Goal: Task Accomplishment & Management: Complete application form

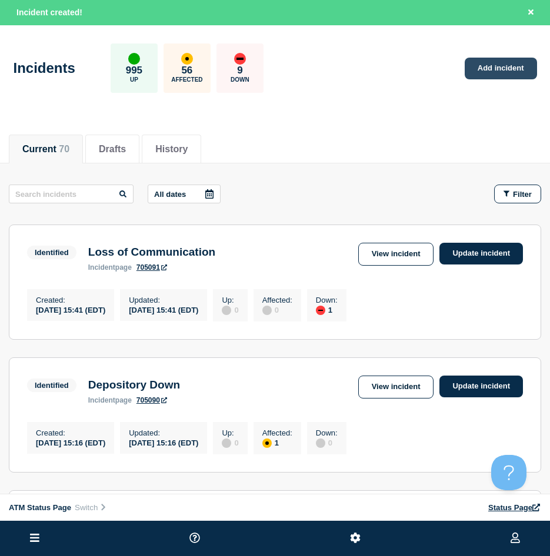
click at [514, 68] on link "Add incident" at bounding box center [500, 69] width 72 height 22
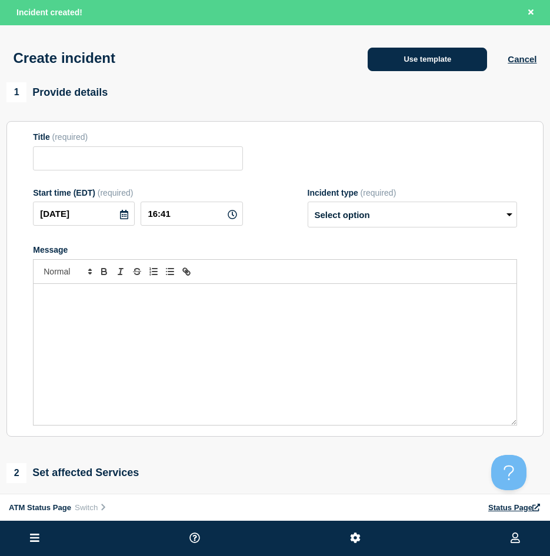
click at [384, 58] on button "Use template" at bounding box center [426, 60] width 119 height 24
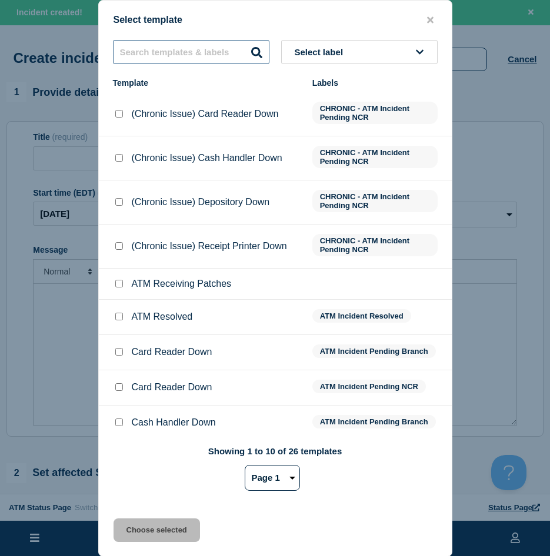
click at [185, 56] on input "text" at bounding box center [191, 52] width 156 height 24
type input "F"
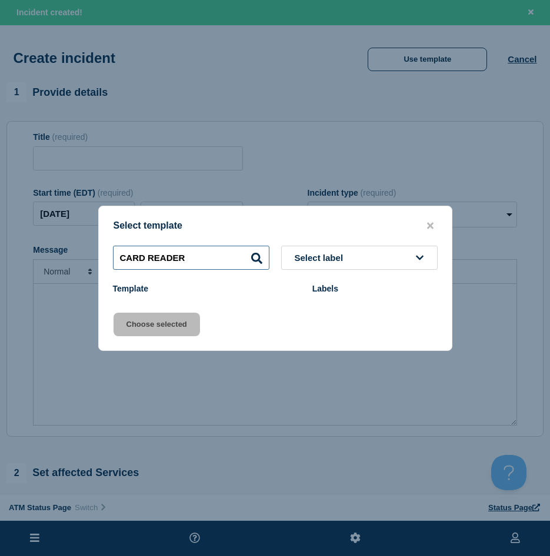
type input "CARD READER"
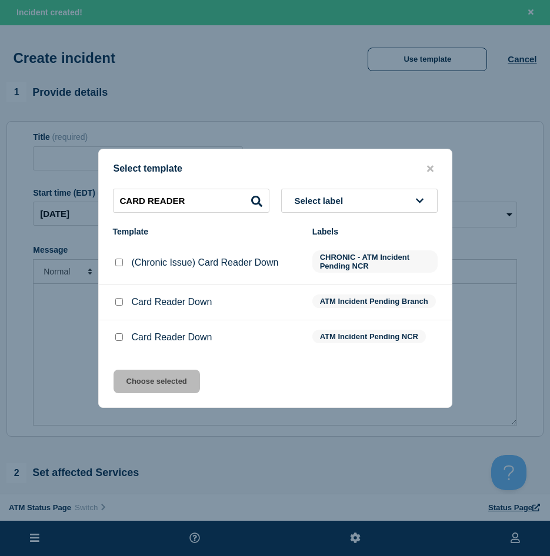
click at [120, 301] on input "Card Reader Down checkbox" at bounding box center [119, 302] width 8 height 8
checkbox input "true"
click at [153, 384] on button "Choose selected" at bounding box center [156, 382] width 86 height 24
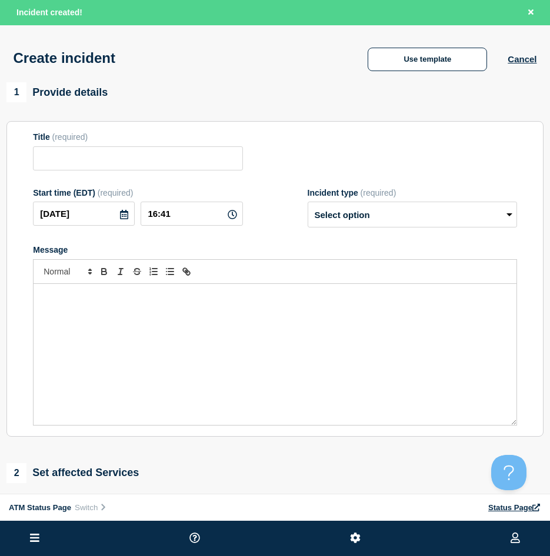
type input "Card Reader Down"
select select "identified"
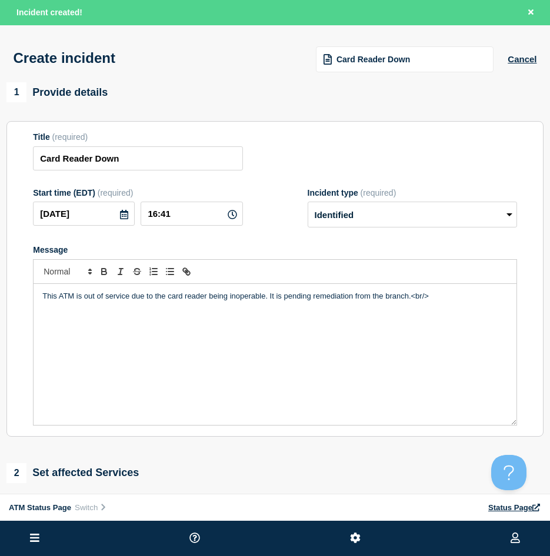
scroll to position [176, 0]
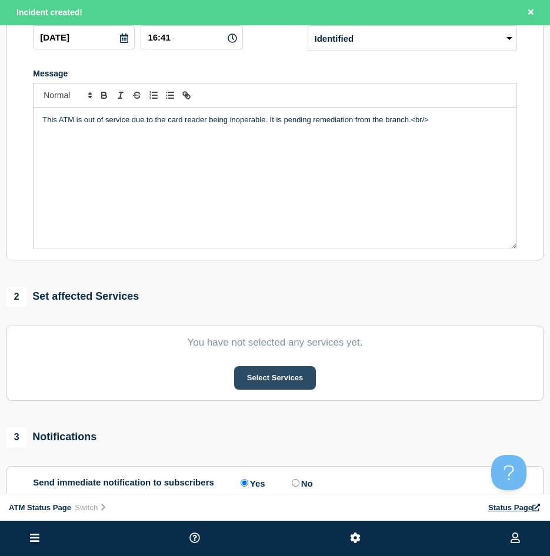
click at [245, 390] on button "Select Services" at bounding box center [275, 378] width 82 height 24
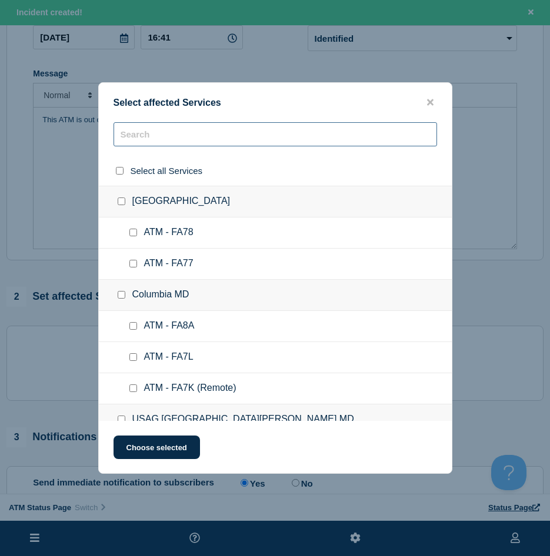
click at [146, 142] on input "text" at bounding box center [274, 134] width 323 height 24
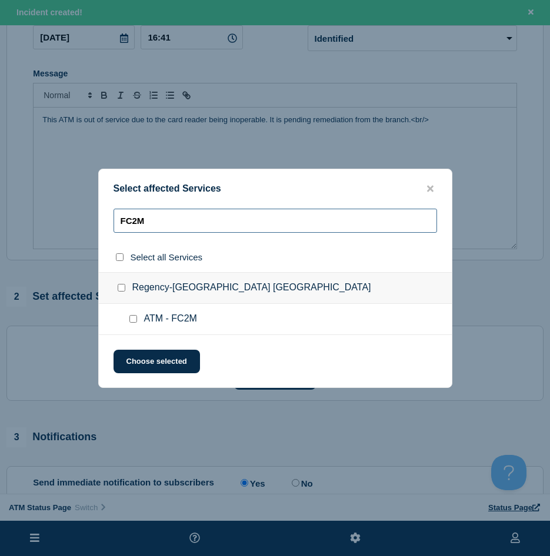
type input "FC2M"
click at [128, 322] on div at bounding box center [135, 319] width 17 height 12
click at [133, 319] on input "ATM - FC2M checkbox" at bounding box center [133, 319] width 8 height 8
checkbox input "true"
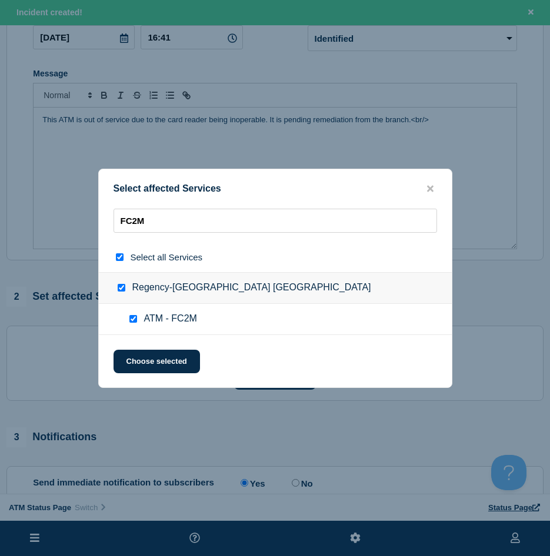
checkbox input "true"
drag, startPoint x: 135, startPoint y: 357, endPoint x: 135, endPoint y: 364, distance: 7.7
click at [135, 356] on button "Choose selected" at bounding box center [156, 362] width 86 height 24
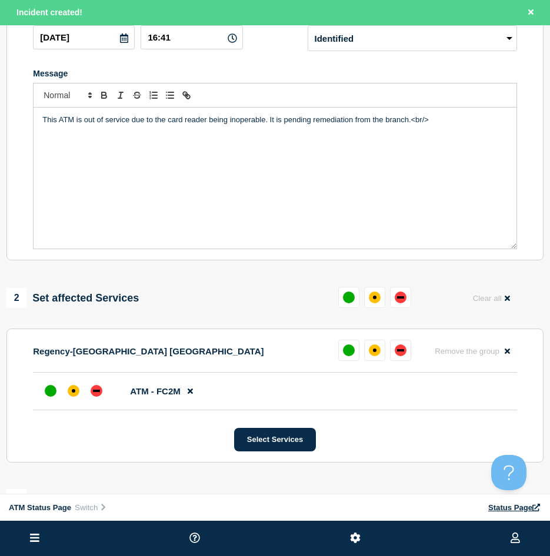
scroll to position [353, 0]
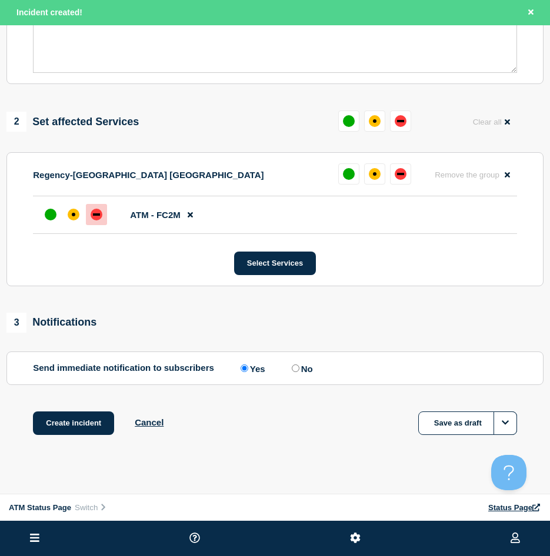
click at [101, 218] on div "down" at bounding box center [97, 215] width 12 height 12
click at [50, 428] on button "Create incident" at bounding box center [73, 423] width 81 height 24
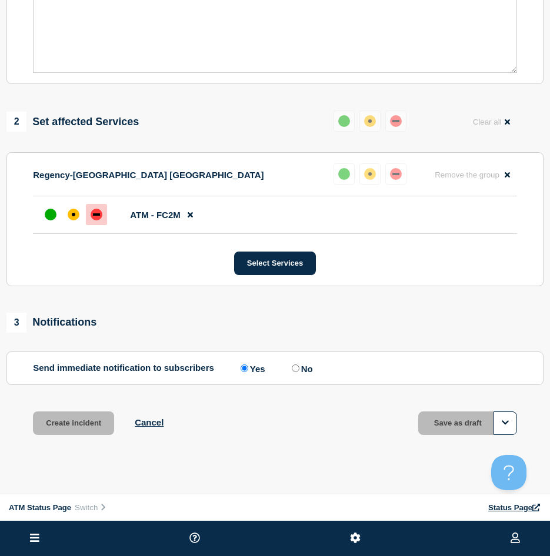
scroll to position [327, 0]
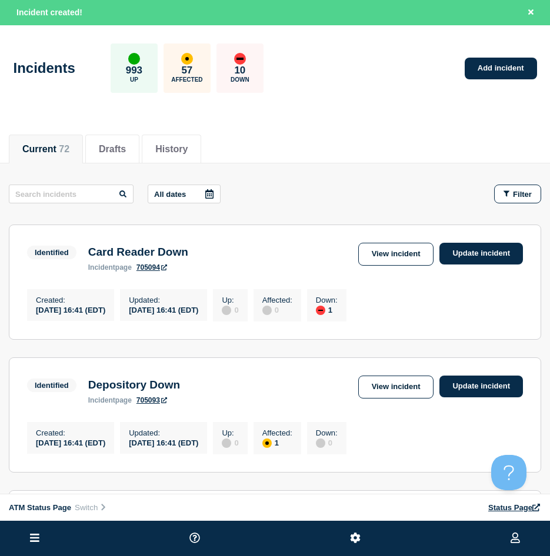
click at [341, 90] on div "Incidents 993 Up 57 Affected 10 Down Add incident" at bounding box center [275, 64] width 550 height 72
click at [51, 153] on button "Current 72" at bounding box center [45, 149] width 47 height 11
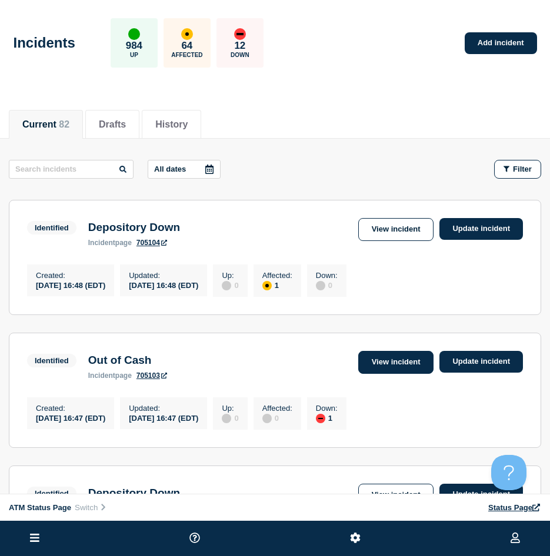
click at [375, 356] on link "View incident" at bounding box center [396, 362] width 76 height 23
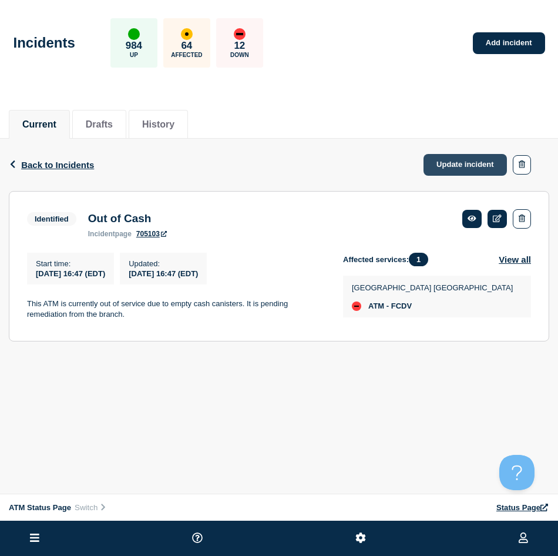
click at [474, 168] on link "Update incident" at bounding box center [465, 165] width 83 height 22
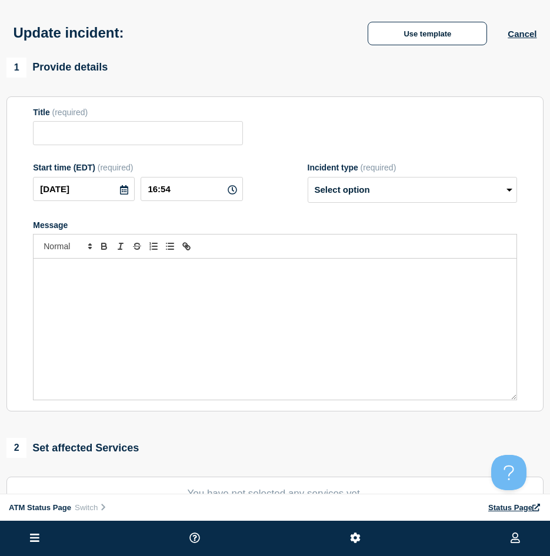
type input "Out of Cash"
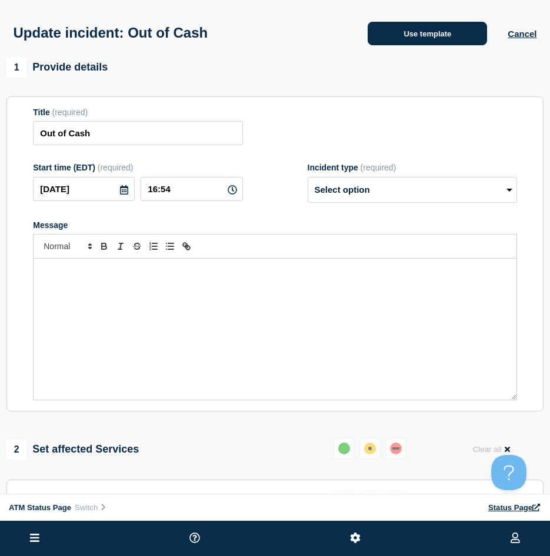
click at [417, 41] on button "Use template" at bounding box center [426, 34] width 119 height 24
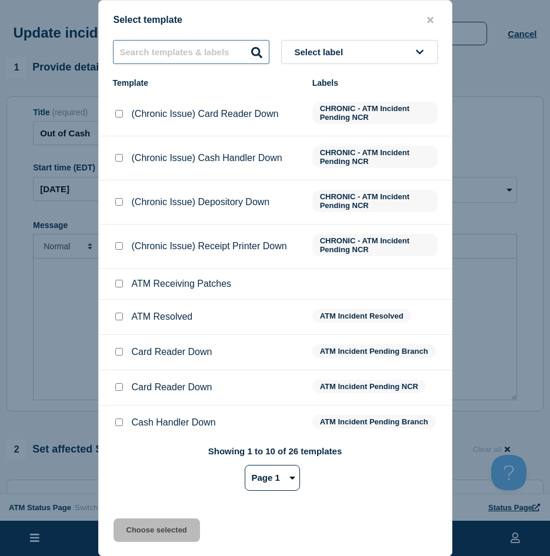
click at [179, 56] on input "text" at bounding box center [191, 52] width 156 height 24
type input "out of cash"
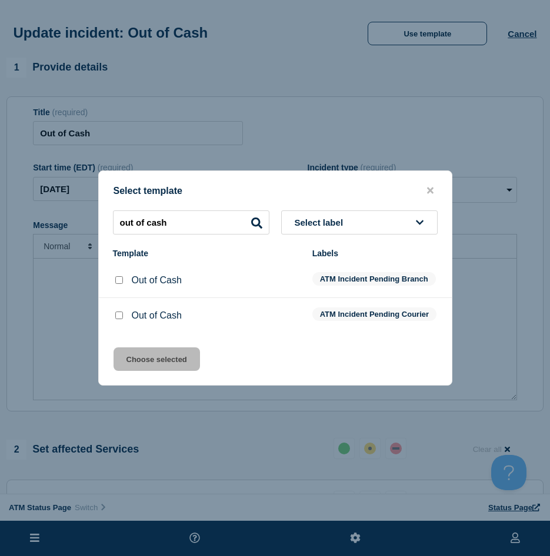
click at [123, 279] on div at bounding box center [119, 280] width 12 height 12
click at [119, 276] on input "Out of Cash checkbox" at bounding box center [119, 280] width 8 height 8
checkbox input "true"
click at [152, 363] on button "Choose selected" at bounding box center [156, 359] width 86 height 24
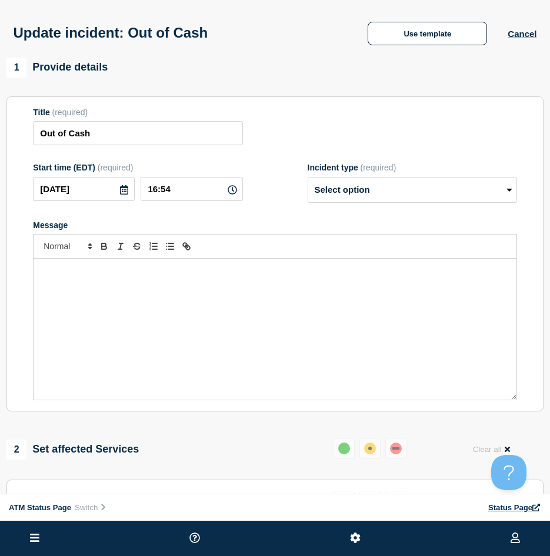
select select "identified"
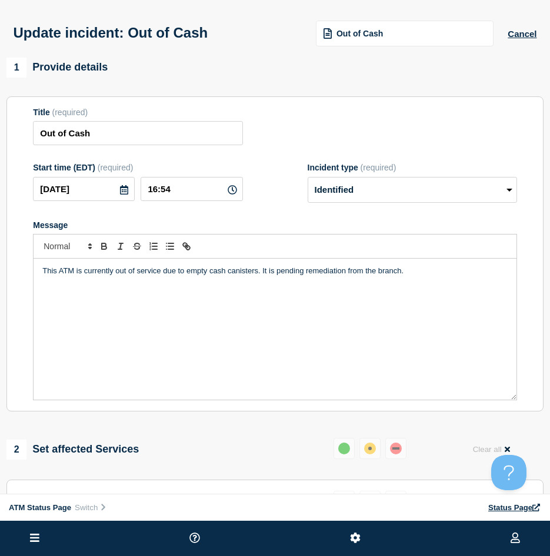
scroll to position [59, 0]
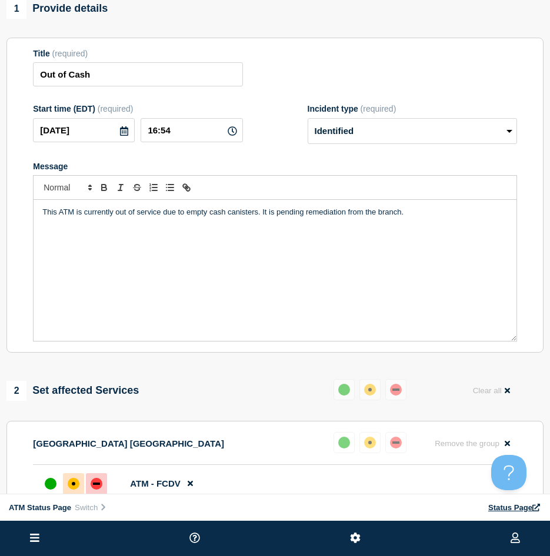
click at [75, 483] on div "affected" at bounding box center [74, 484] width 12 height 12
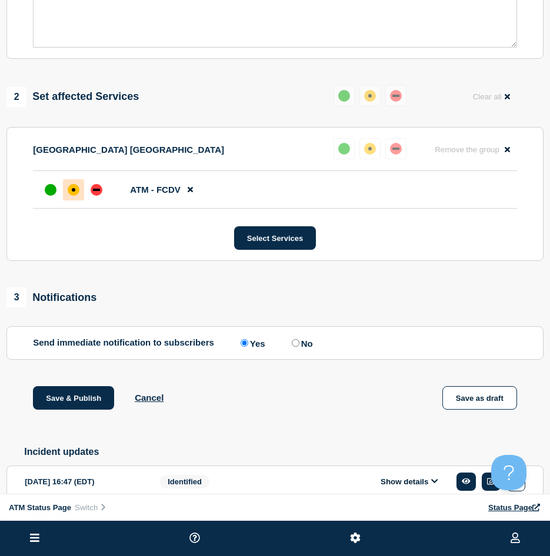
scroll to position [409, 0]
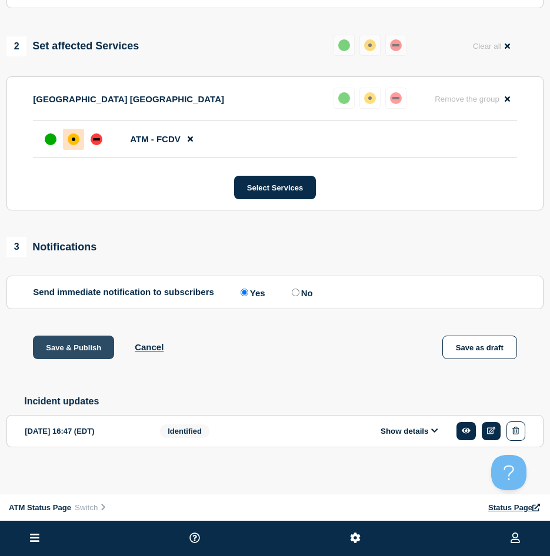
click at [65, 340] on button "Save & Publish" at bounding box center [73, 348] width 81 height 24
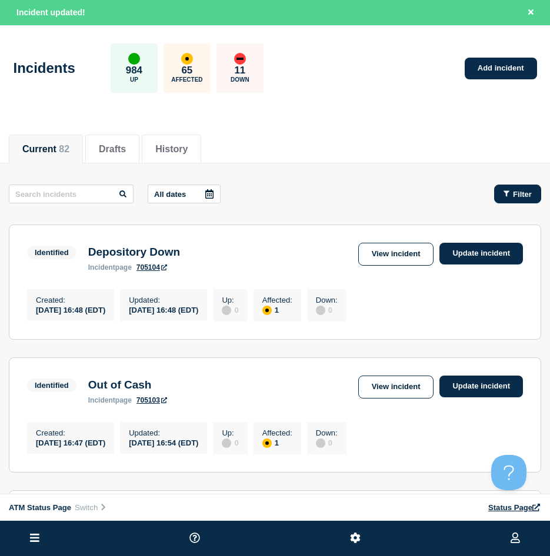
click at [535, 188] on button "Filter" at bounding box center [517, 194] width 47 height 19
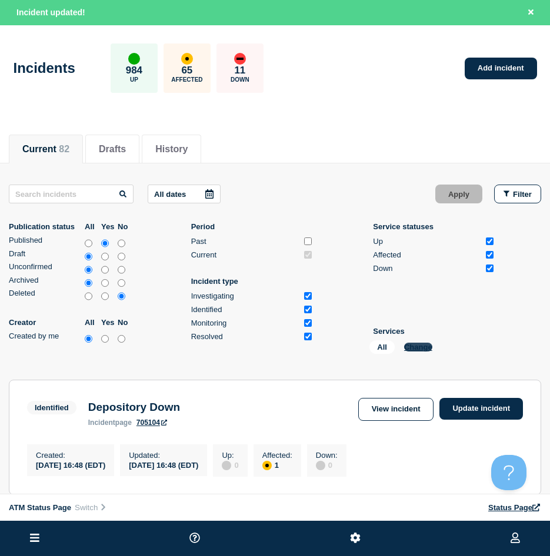
click at [427, 346] on button "Change" at bounding box center [418, 347] width 28 height 9
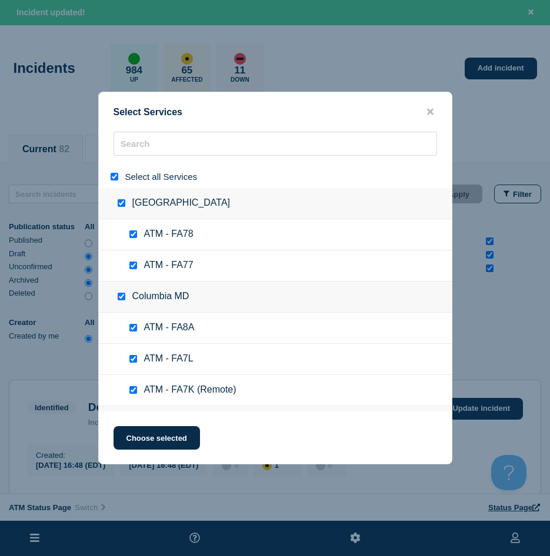
click at [115, 180] on input "select all" at bounding box center [115, 177] width 8 height 8
checkbox input "false"
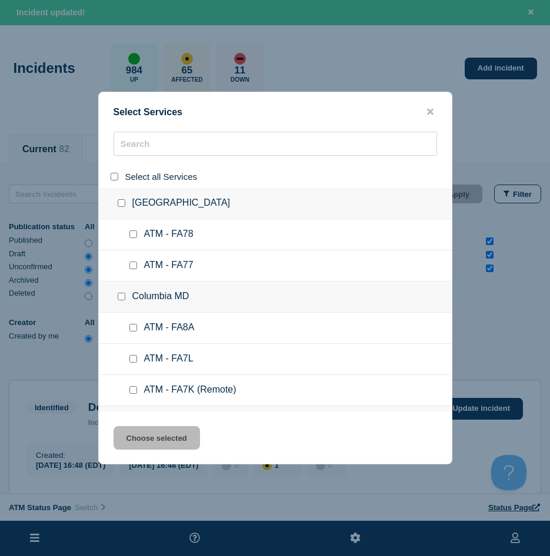
checkbox input "false"
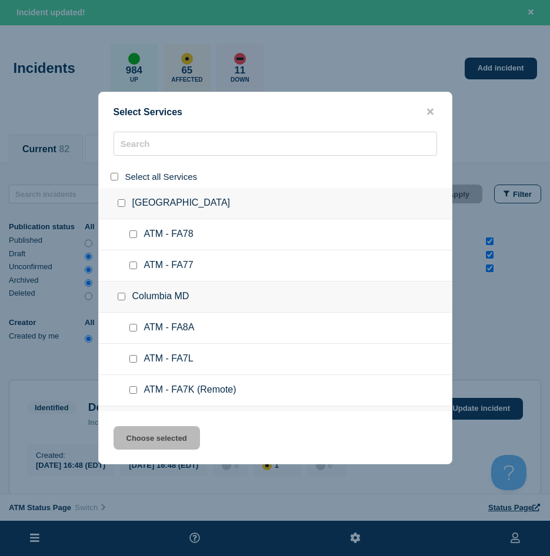
checkbox input "false"
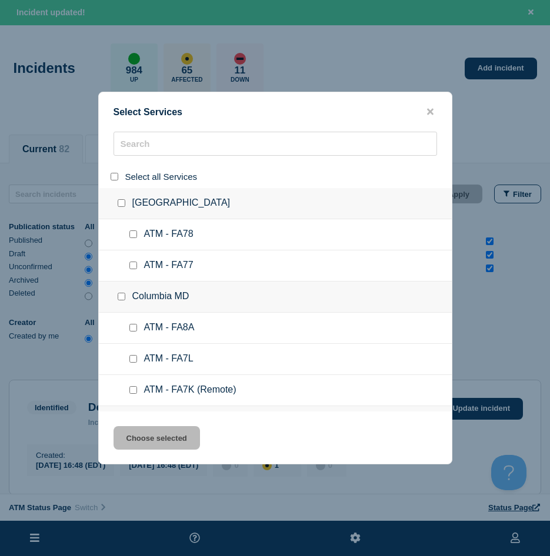
checkbox input "false"
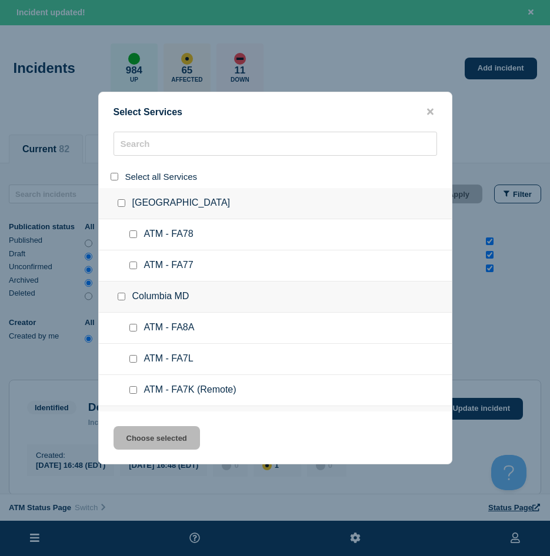
checkbox input "false"
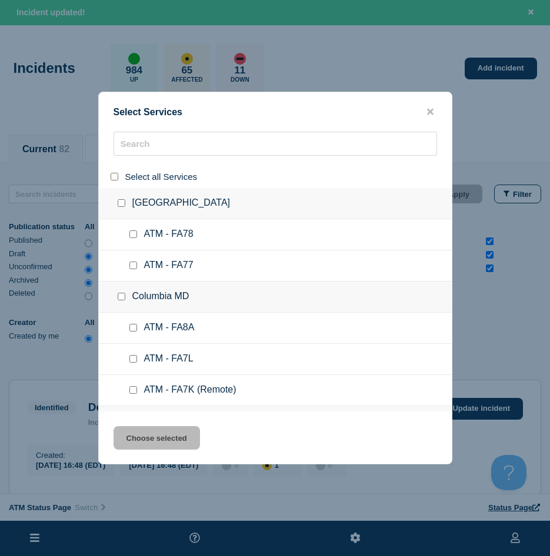
checkbox input "false"
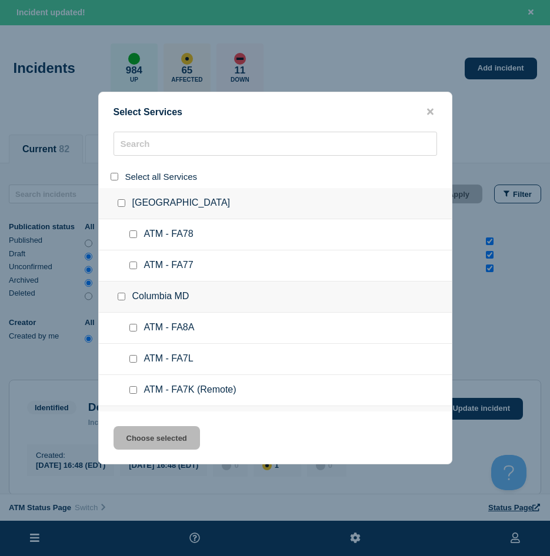
checkbox input "false"
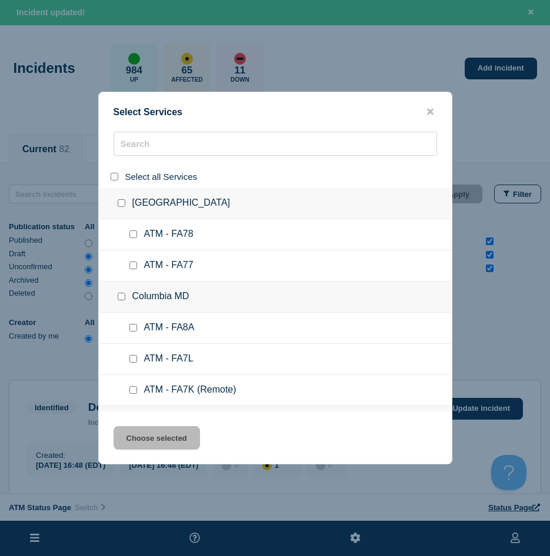
checkbox input "false"
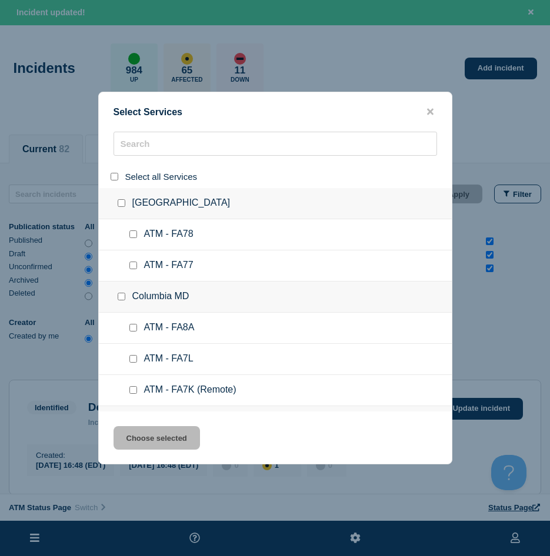
checkbox input "false"
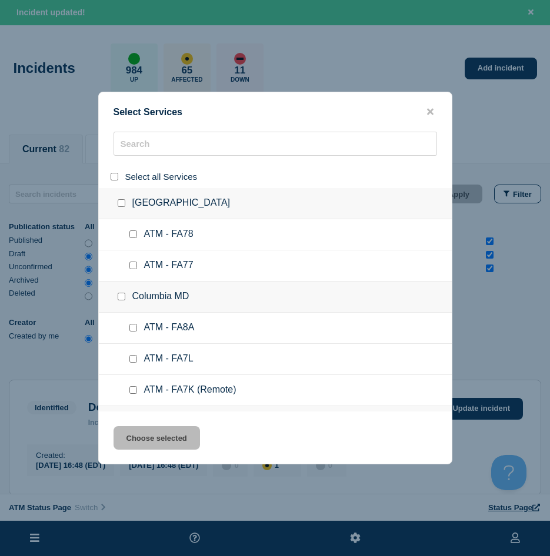
checkbox input "false"
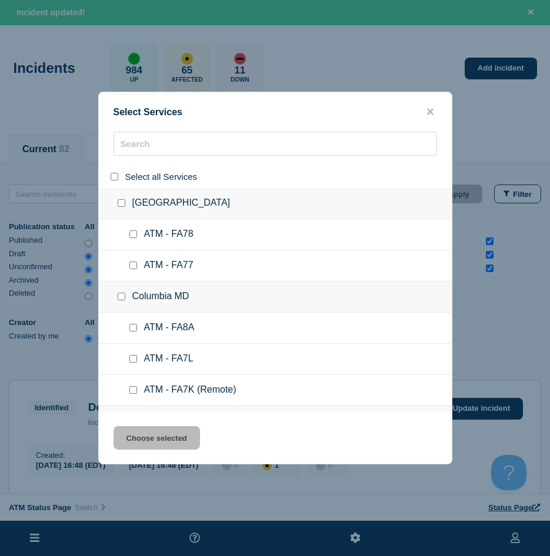
checkbox input "false"
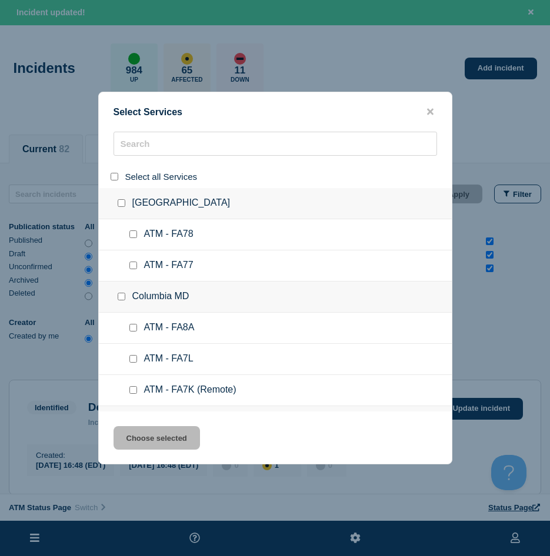
checkbox input "false"
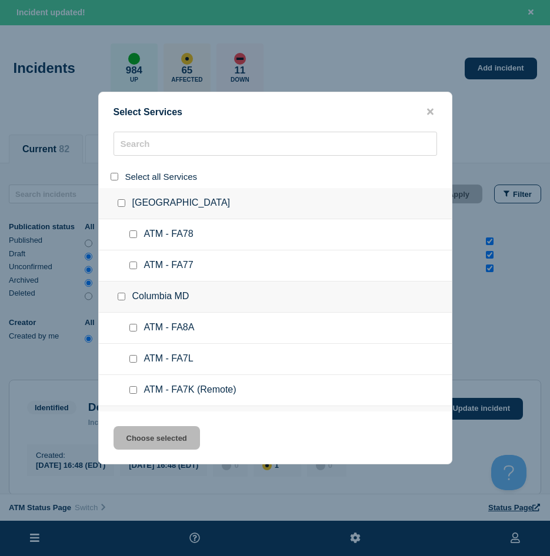
checkbox input "false"
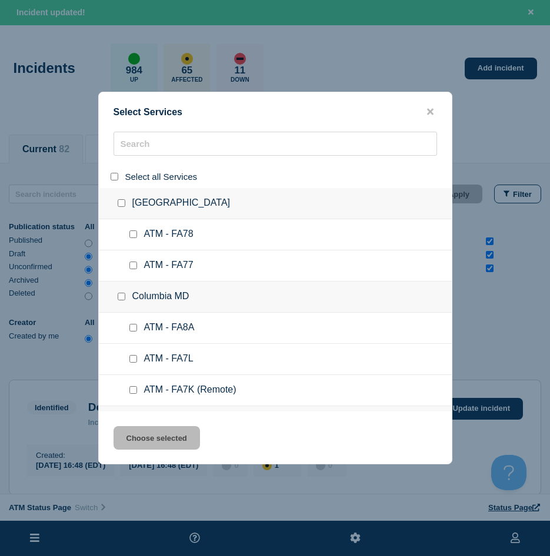
checkbox input "false"
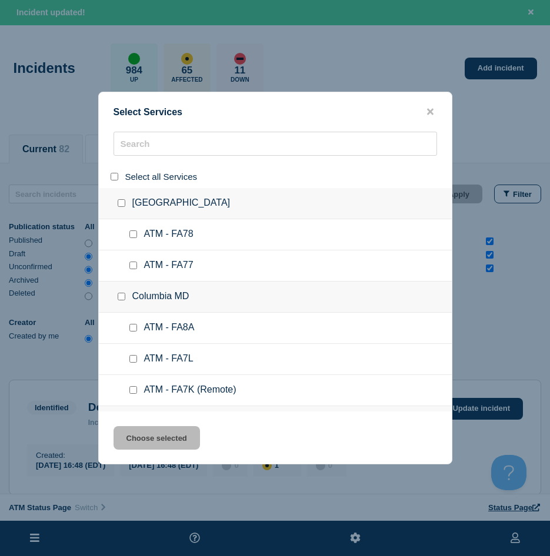
checkbox input "false"
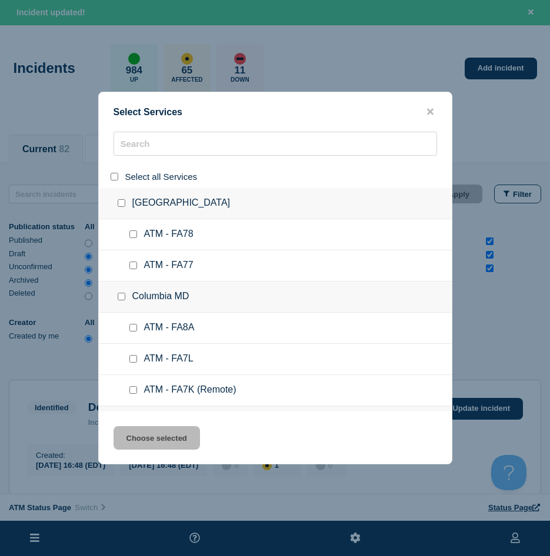
checkbox input "false"
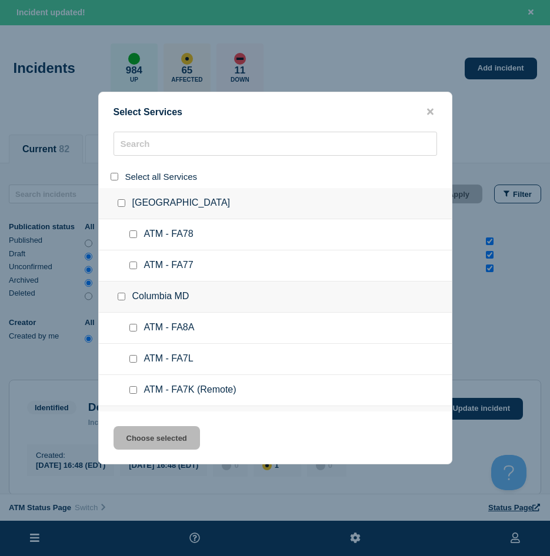
checkbox input "false"
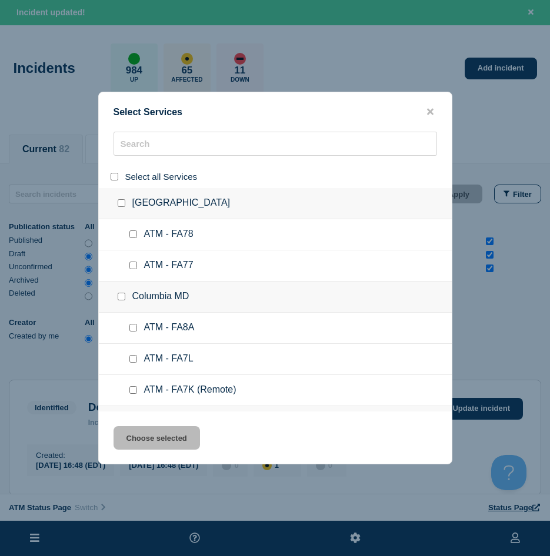
checkbox input "false"
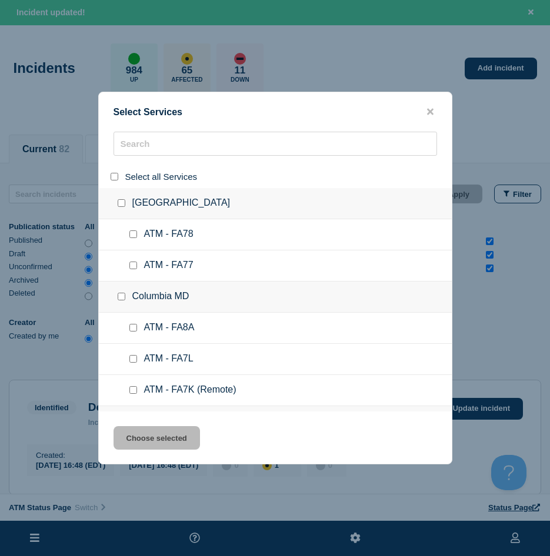
checkbox input "false"
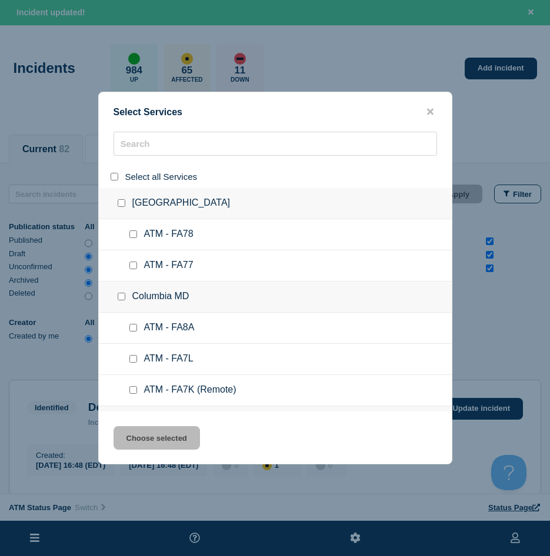
checkbox input "false"
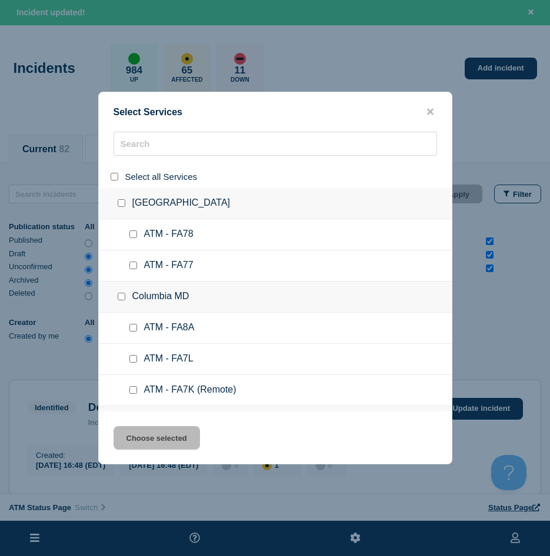
checkbox input "false"
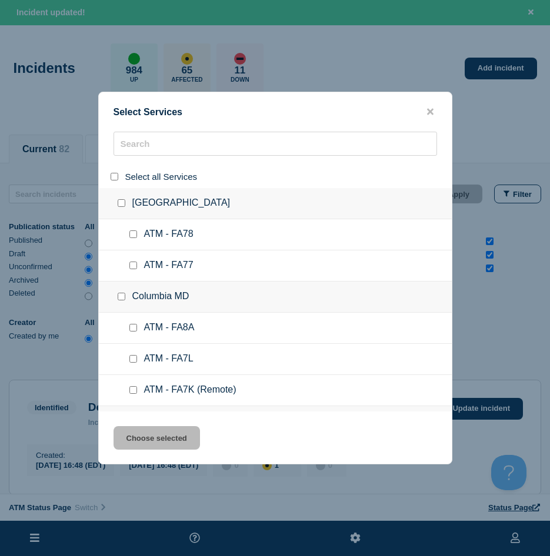
checkbox input "false"
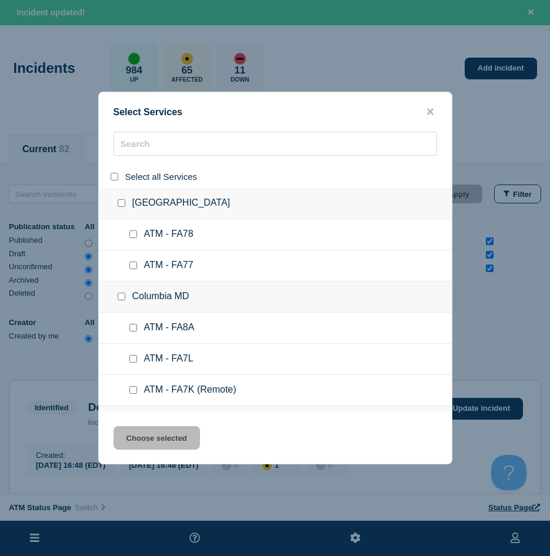
checkbox input "false"
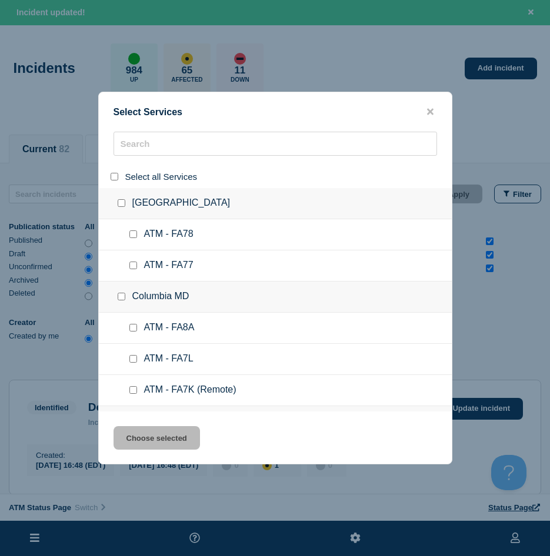
checkbox input "false"
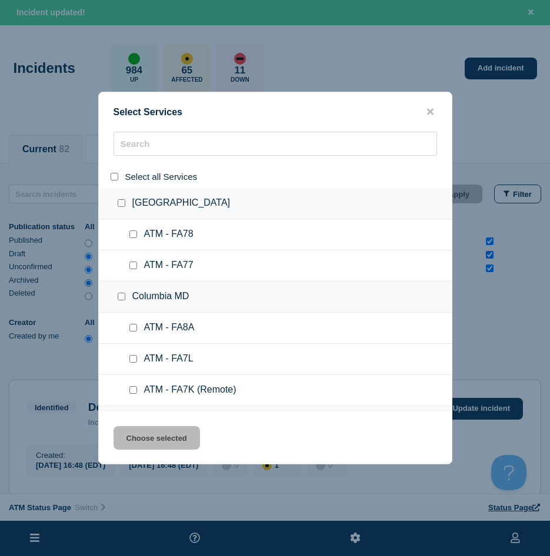
checkbox input "false"
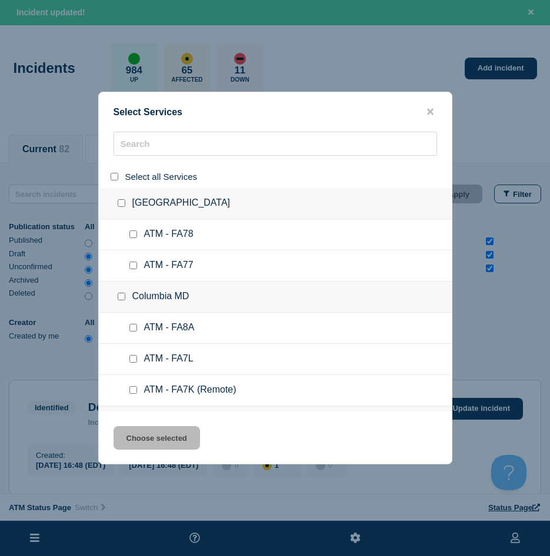
checkbox input "false"
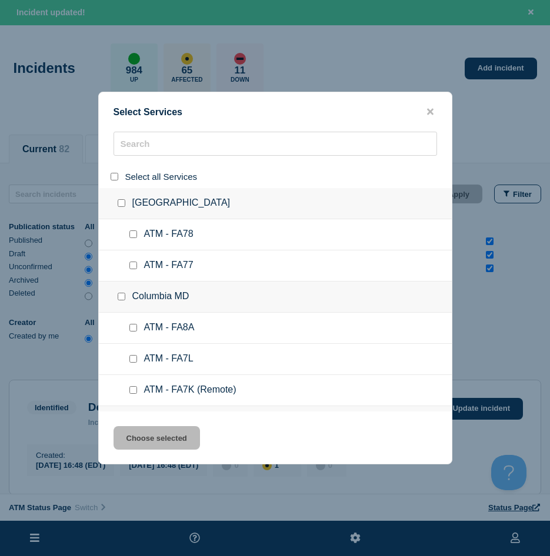
checkbox input "false"
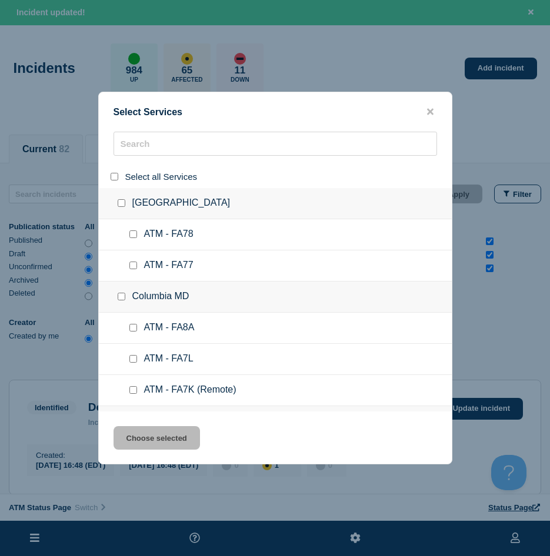
checkbox input "false"
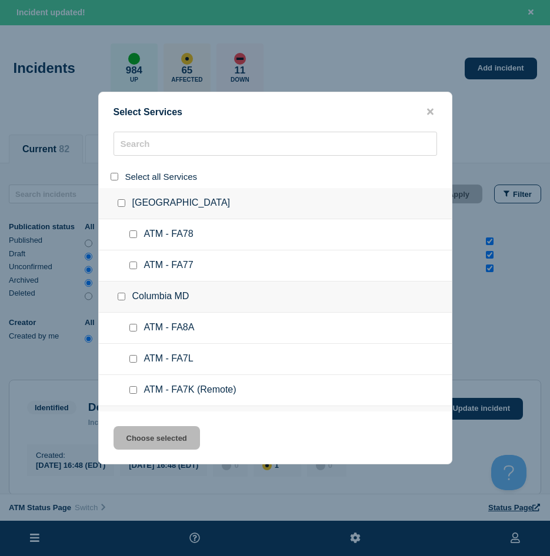
checkbox input "false"
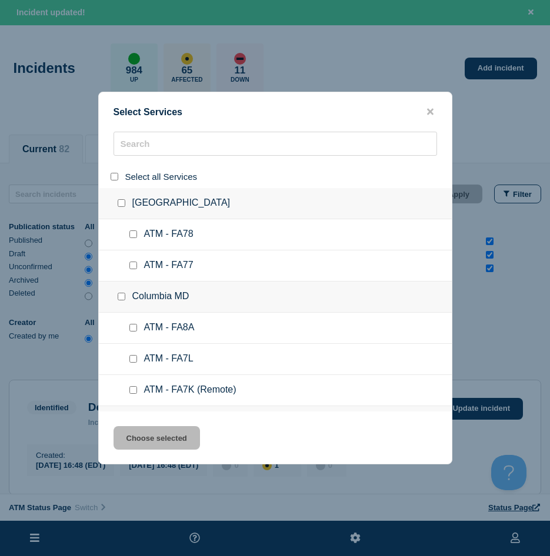
checkbox input "false"
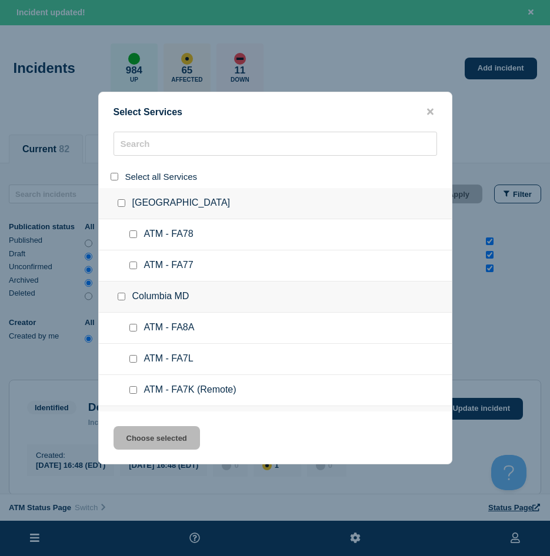
checkbox input "false"
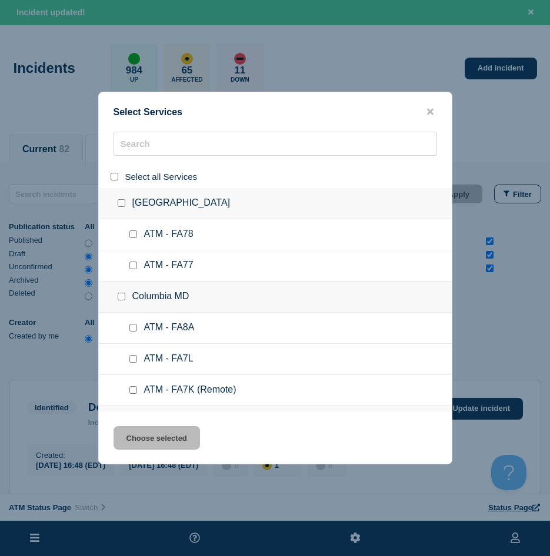
checkbox input "false"
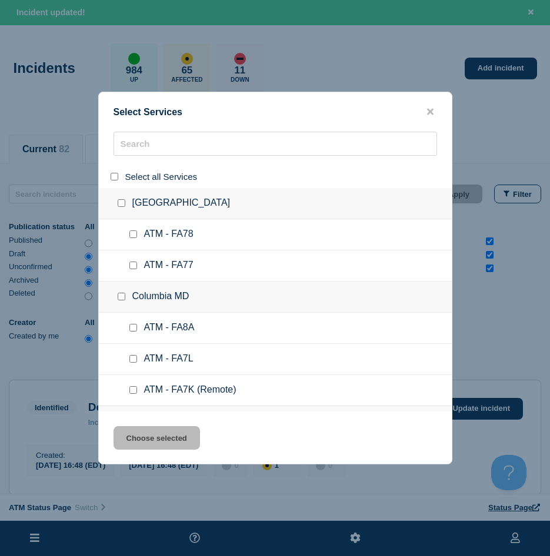
checkbox input "false"
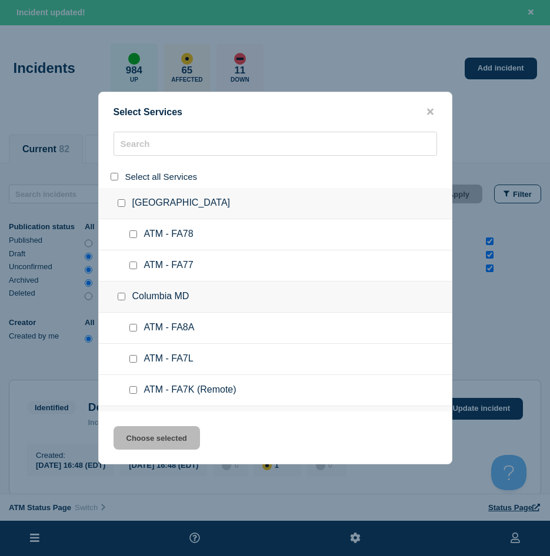
checkbox input "false"
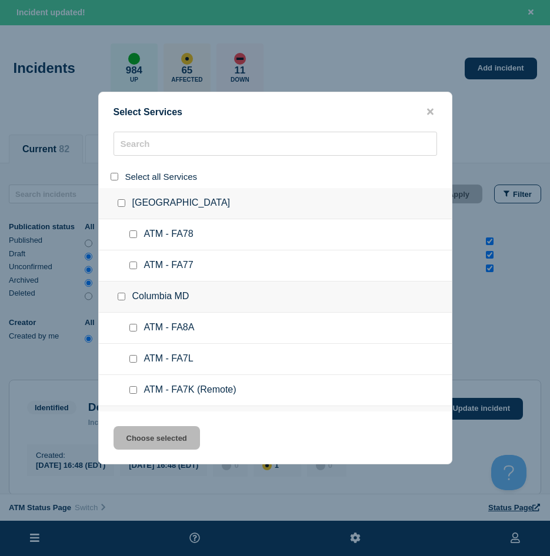
checkbox input "false"
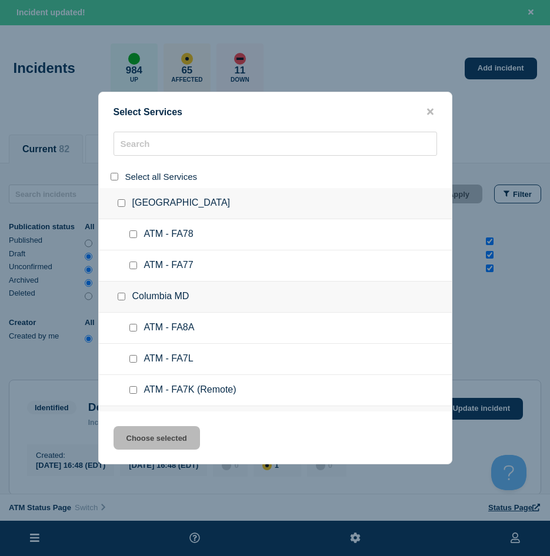
checkbox input "false"
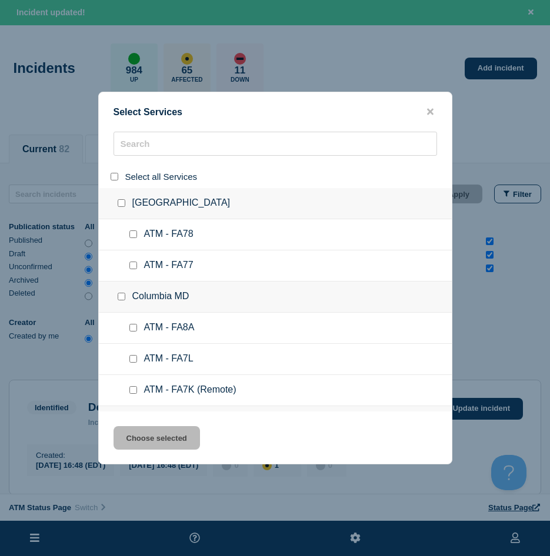
checkbox input "false"
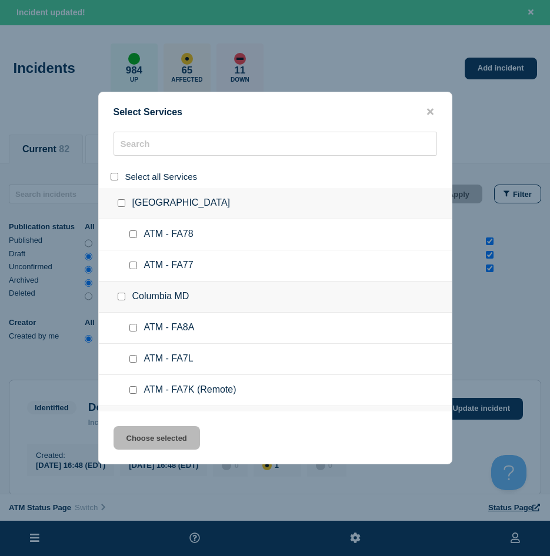
checkbox input "false"
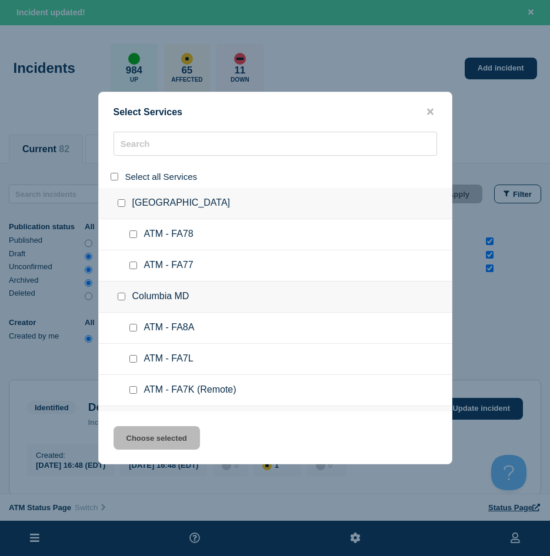
checkbox input "false"
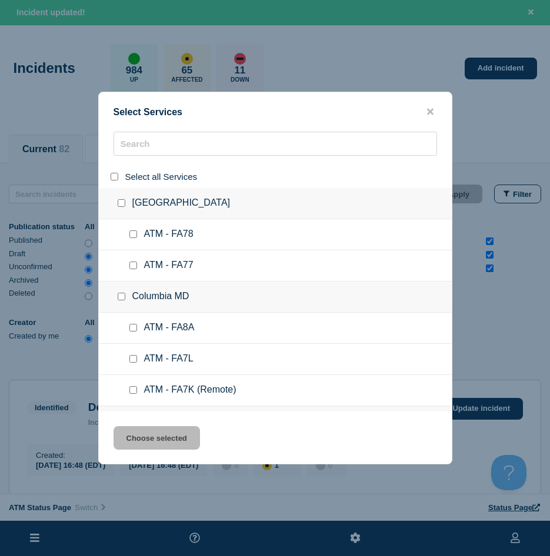
checkbox input "false"
click at [149, 142] on input "search" at bounding box center [274, 144] width 323 height 24
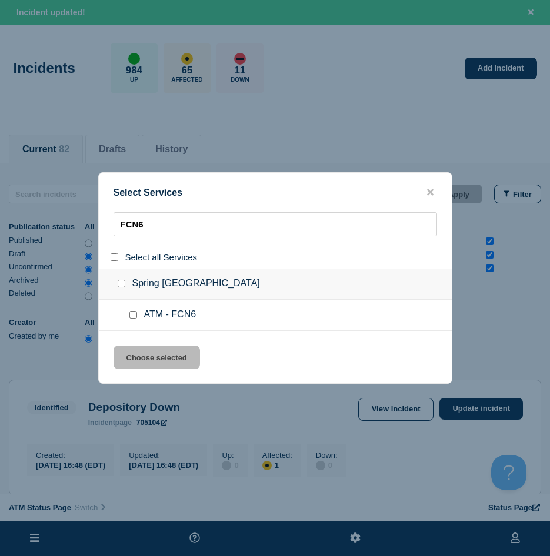
click at [133, 320] on div at bounding box center [135, 315] width 17 height 12
click at [133, 316] on input "service: ATM - FCN6" at bounding box center [133, 315] width 8 height 8
click at [126, 368] on button "Choose selected" at bounding box center [156, 358] width 86 height 24
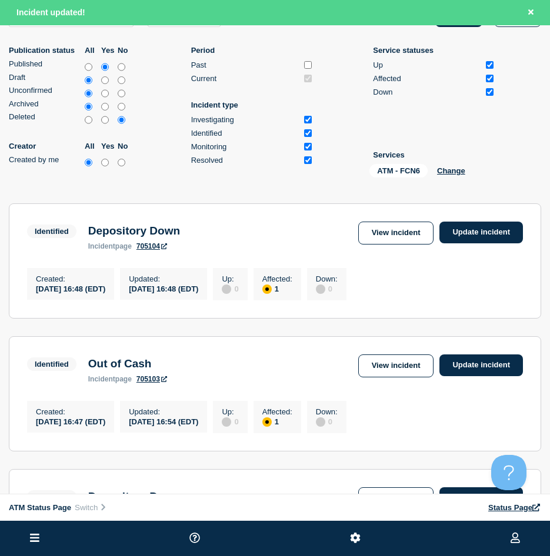
scroll to position [118, 0]
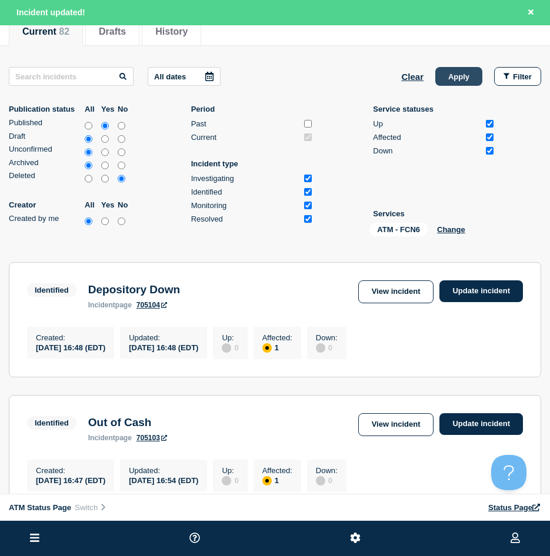
drag, startPoint x: 446, startPoint y: 63, endPoint x: 451, endPoint y: 76, distance: 14.5
click at [451, 76] on button "Apply" at bounding box center [458, 76] width 47 height 19
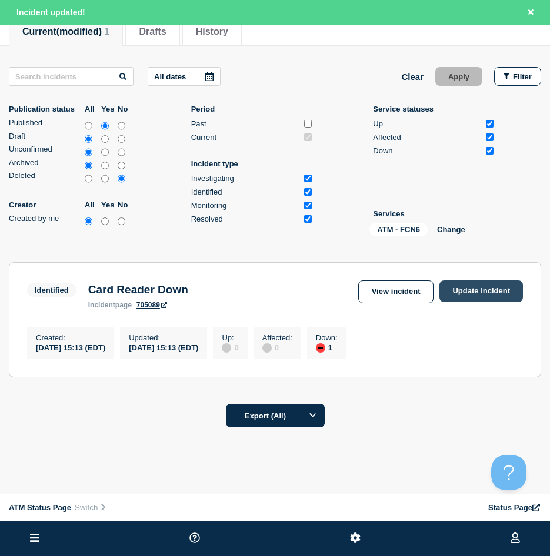
click at [467, 296] on link "Update incident" at bounding box center [480, 291] width 83 height 22
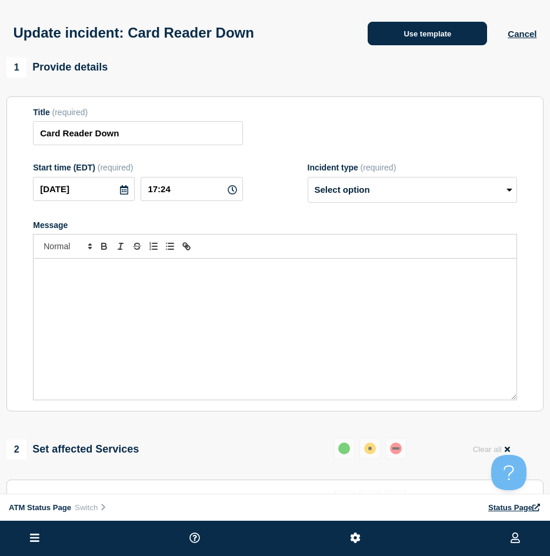
click at [409, 41] on button "Use template" at bounding box center [426, 34] width 119 height 24
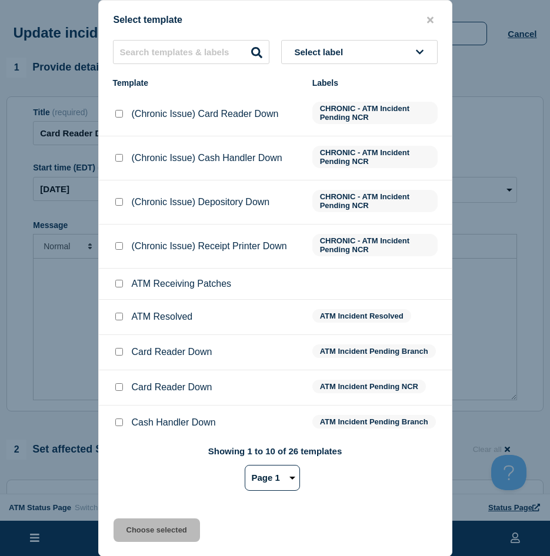
click at [120, 317] on input "ATM Resolved checkbox" at bounding box center [119, 317] width 8 height 8
click at [135, 525] on button "Choose selected" at bounding box center [156, 530] width 86 height 24
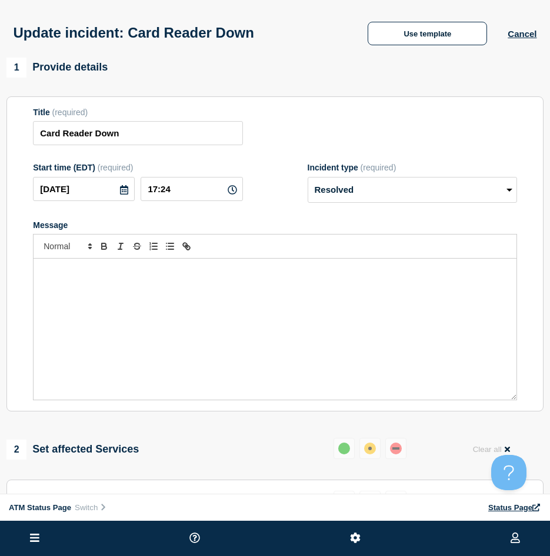
scroll to position [59, 0]
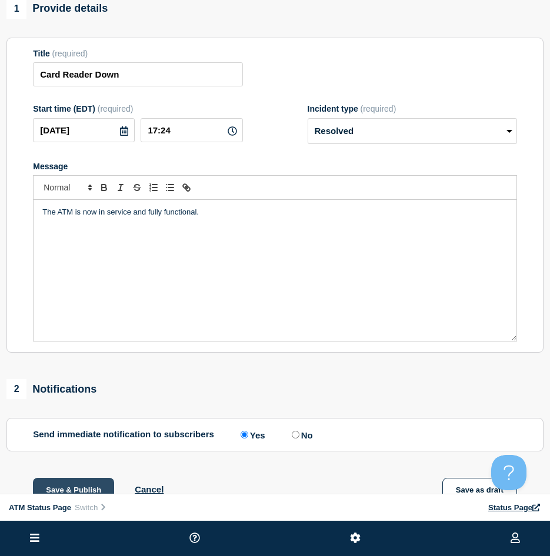
click at [58, 488] on button "Save & Publish" at bounding box center [73, 490] width 81 height 24
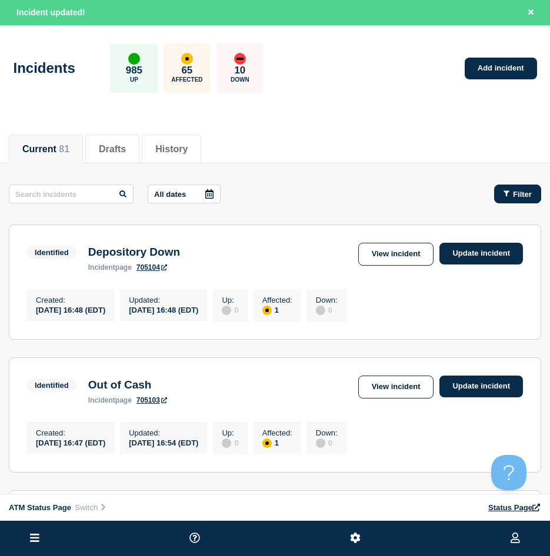
click at [507, 187] on button "Filter" at bounding box center [517, 194] width 47 height 19
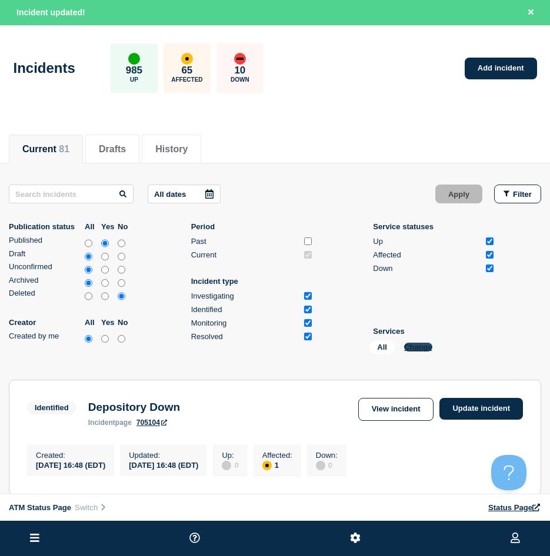
click at [411, 344] on button "Change" at bounding box center [418, 347] width 28 height 9
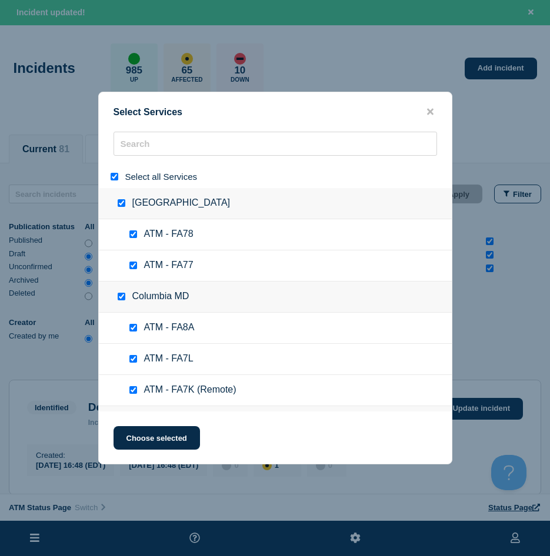
click at [116, 180] on input "select all" at bounding box center [115, 177] width 8 height 8
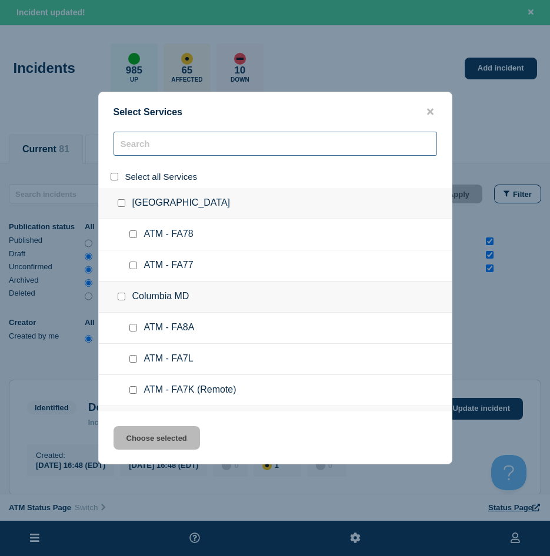
click at [136, 149] on input "search" at bounding box center [274, 144] width 323 height 24
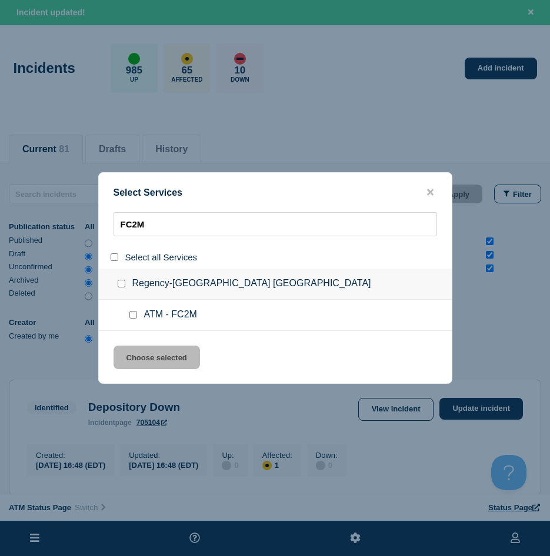
click at [133, 313] on input "service: ATM - FC2M" at bounding box center [133, 315] width 8 height 8
click at [131, 346] on div "Select Services FC2M Select all Services Regency-[GEOGRAPHIC_DATA] [GEOGRAPHIC_…" at bounding box center [275, 278] width 354 height 212
click at [130, 351] on button "Choose selected" at bounding box center [156, 358] width 86 height 24
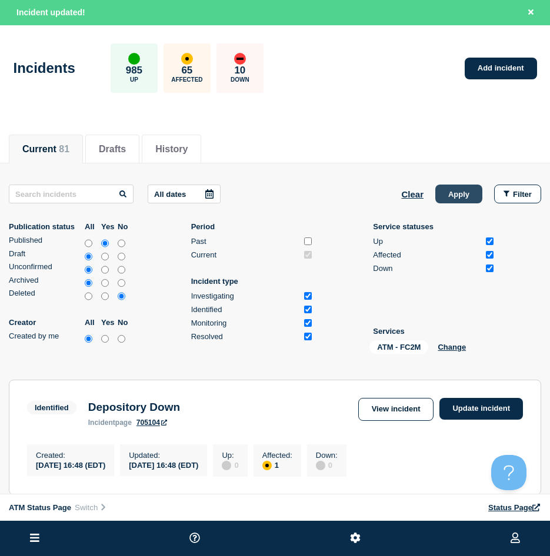
click at [448, 201] on button "Apply" at bounding box center [458, 194] width 47 height 19
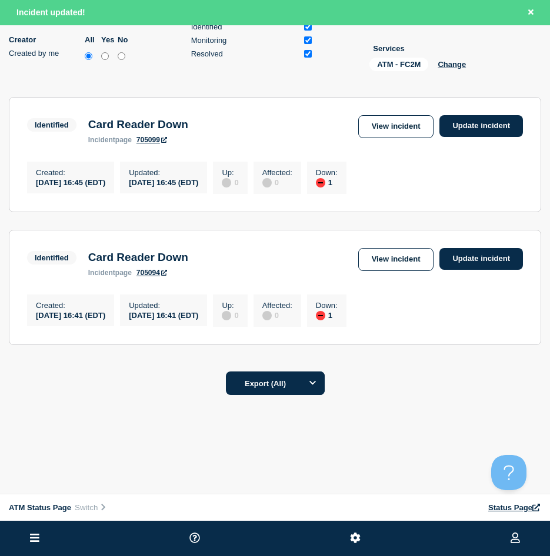
scroll to position [232, 0]
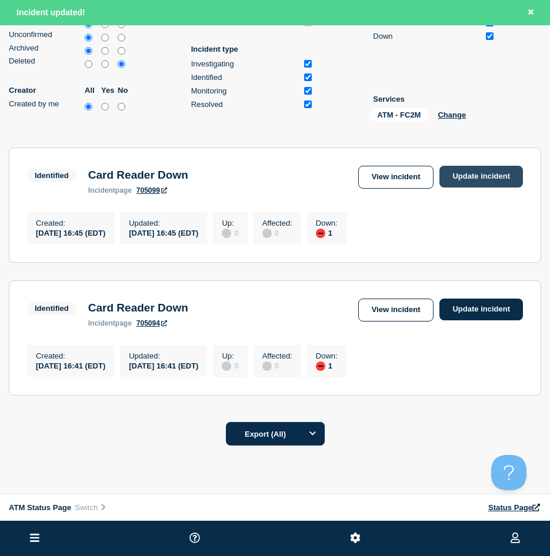
click at [474, 186] on link "Update incident" at bounding box center [480, 177] width 83 height 22
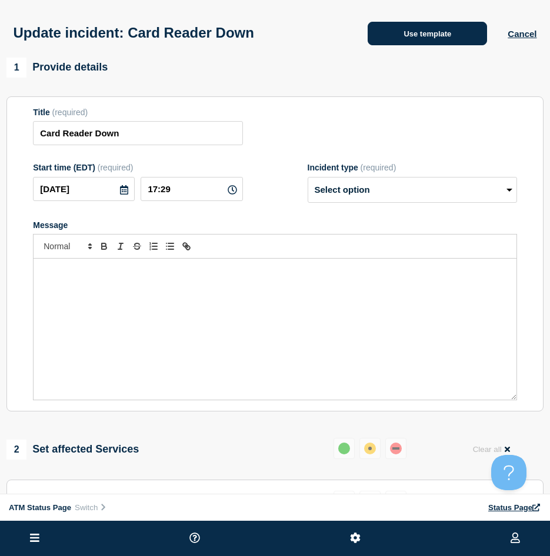
click at [391, 40] on button "Use template" at bounding box center [426, 34] width 119 height 24
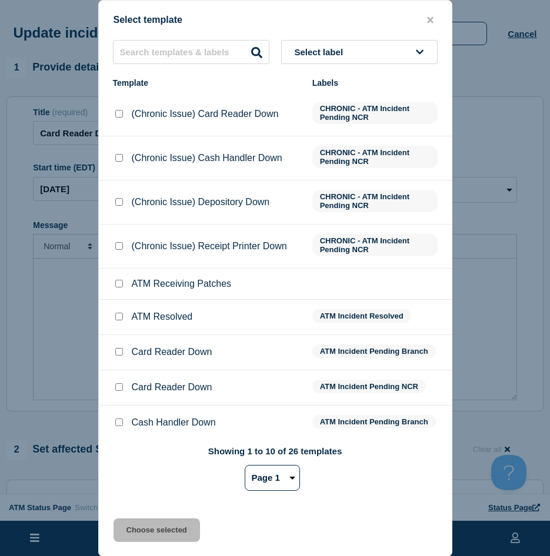
drag, startPoint x: 119, startPoint y: 317, endPoint x: 133, endPoint y: 346, distance: 32.3
click at [120, 317] on input "ATM Resolved checkbox" at bounding box center [119, 317] width 8 height 8
click at [142, 527] on button "Choose selected" at bounding box center [156, 530] width 86 height 24
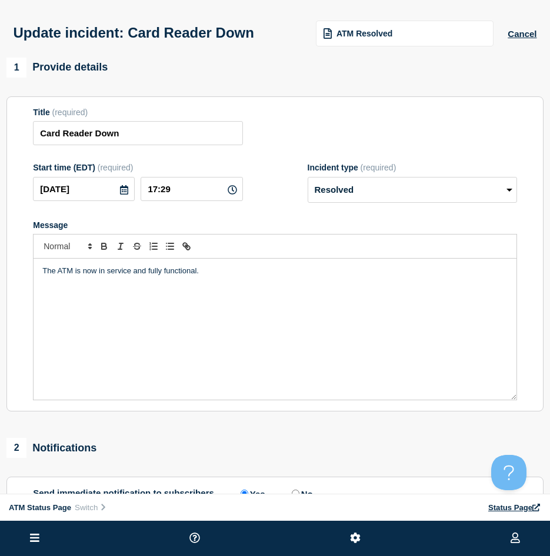
scroll to position [176, 0]
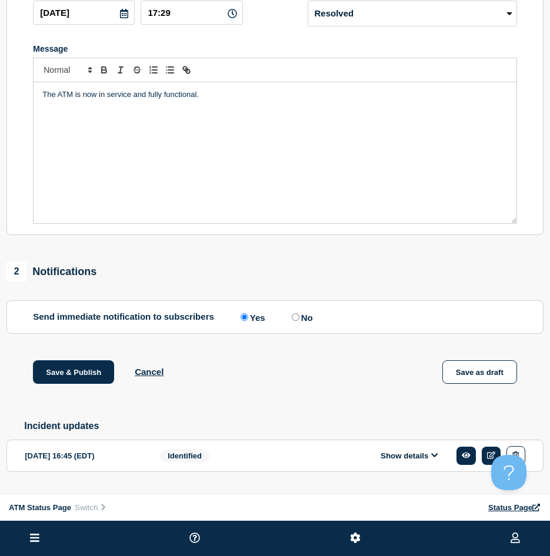
click at [91, 387] on div "Save & Publish Cancel Save as draft" at bounding box center [274, 386] width 537 height 53
click at [84, 379] on button "Save & Publish" at bounding box center [73, 372] width 81 height 24
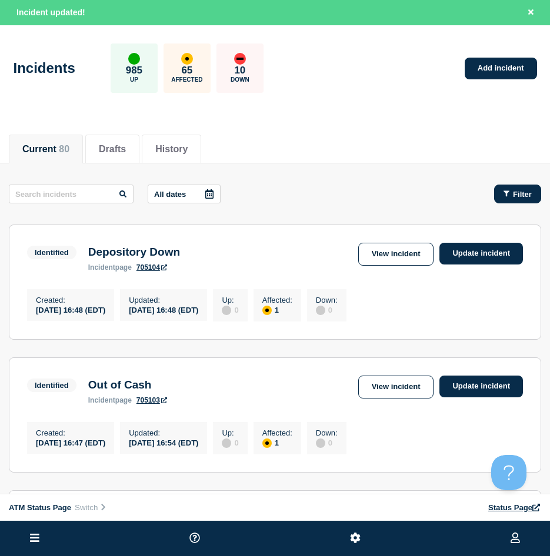
click at [515, 197] on span "Filter" at bounding box center [522, 194] width 19 height 9
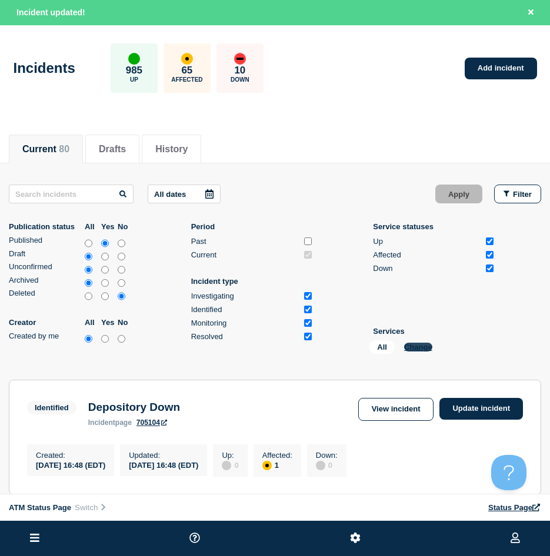
click at [420, 346] on button "Change" at bounding box center [418, 347] width 28 height 9
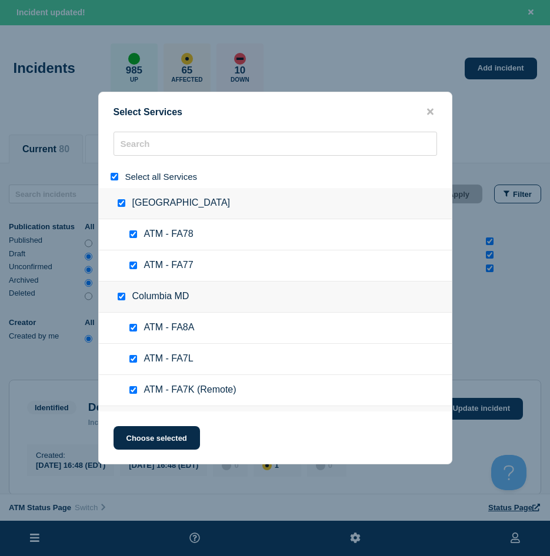
click at [115, 178] on input "select all" at bounding box center [115, 177] width 8 height 8
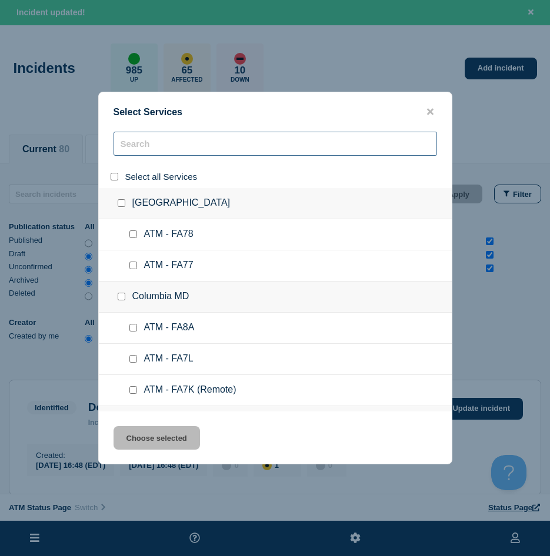
click at [145, 154] on input "search" at bounding box center [274, 144] width 323 height 24
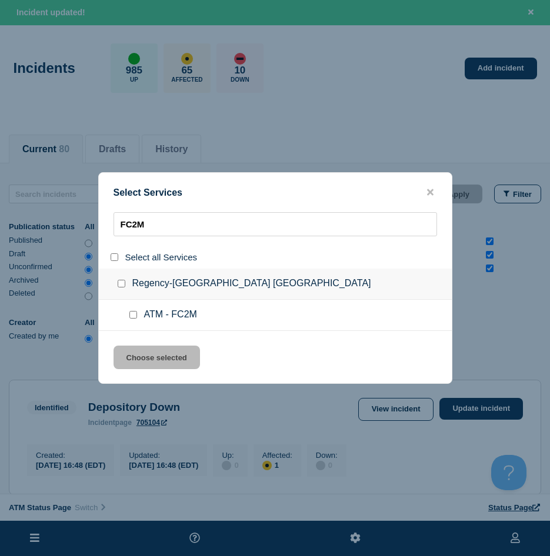
click at [129, 317] on input "service: ATM - FC2M" at bounding box center [133, 315] width 8 height 8
click at [143, 367] on button "Choose selected" at bounding box center [156, 358] width 86 height 24
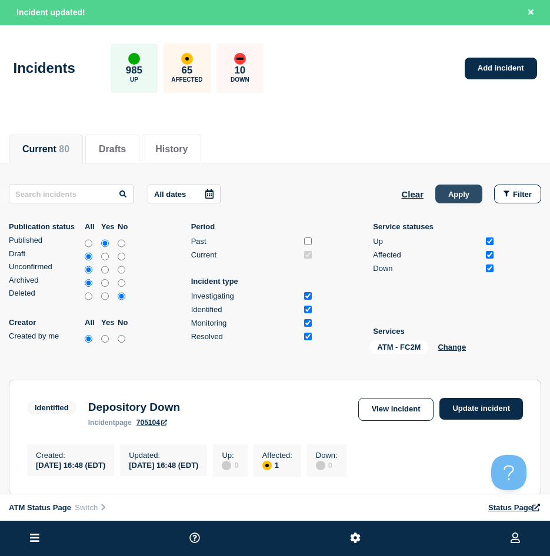
click at [453, 192] on button "Apply" at bounding box center [458, 194] width 47 height 19
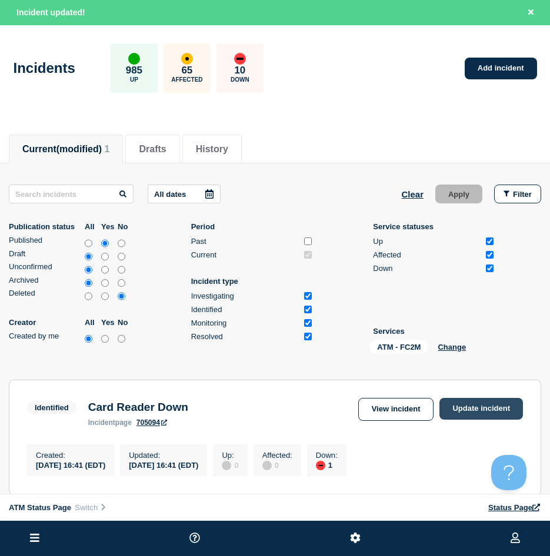
click at [485, 411] on link "Update incident" at bounding box center [480, 409] width 83 height 22
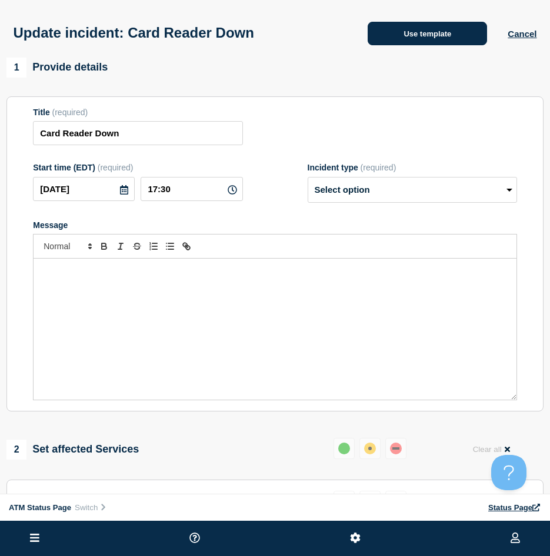
click at [409, 39] on button "Use template" at bounding box center [426, 34] width 119 height 24
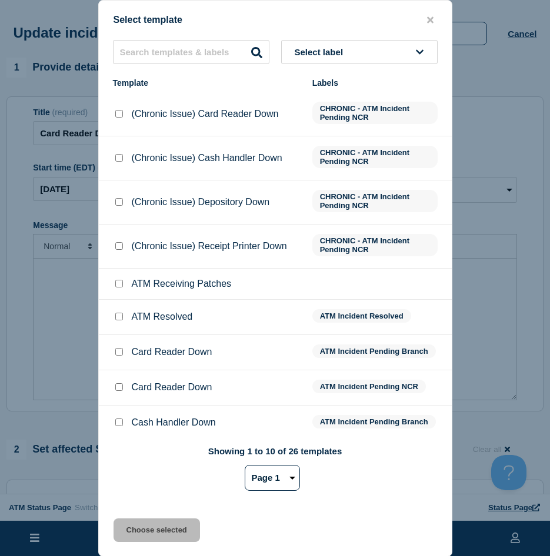
click at [116, 320] on input "ATM Resolved checkbox" at bounding box center [119, 317] width 8 height 8
click at [128, 538] on button "Choose selected" at bounding box center [156, 530] width 86 height 24
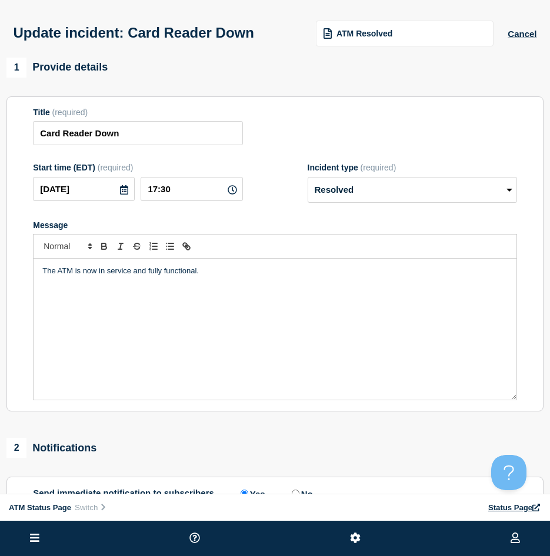
scroll to position [59, 0]
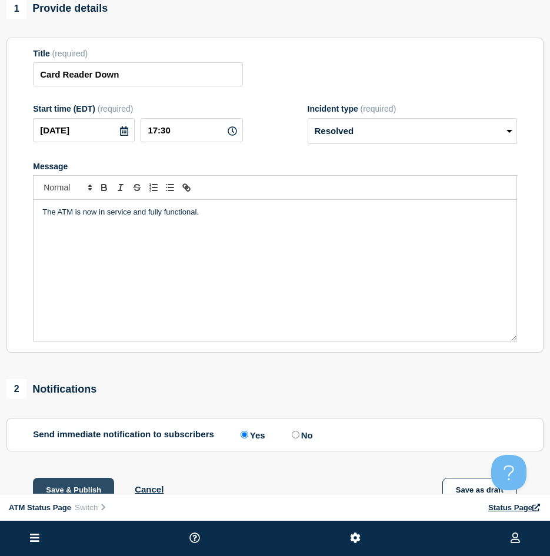
click at [63, 487] on button "Save & Publish" at bounding box center [73, 490] width 81 height 24
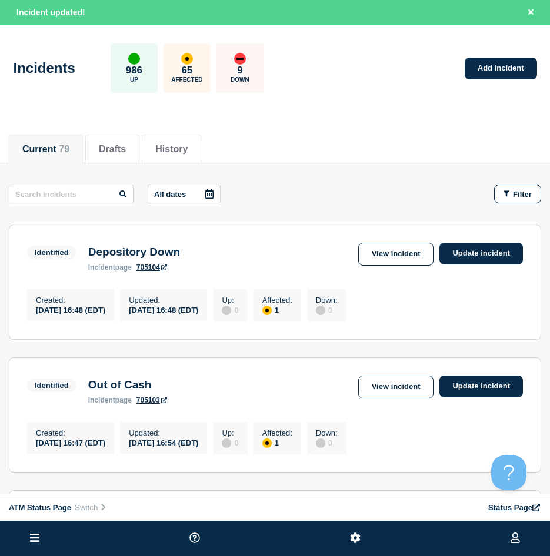
click at [36, 539] on icon at bounding box center [34, 538] width 9 height 11
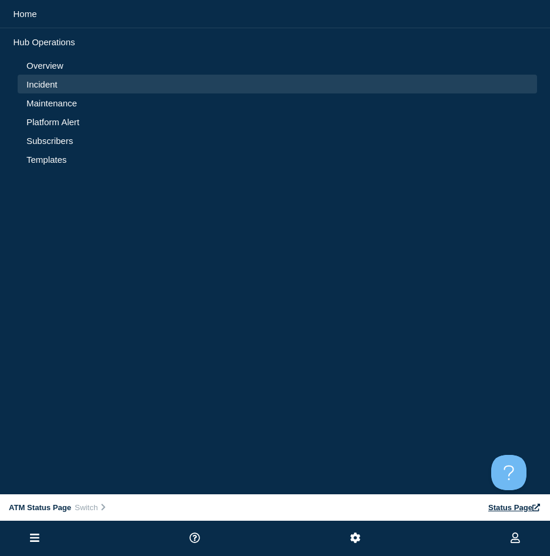
click at [51, 101] on link "Maintenance" at bounding box center [276, 103] width 501 height 10
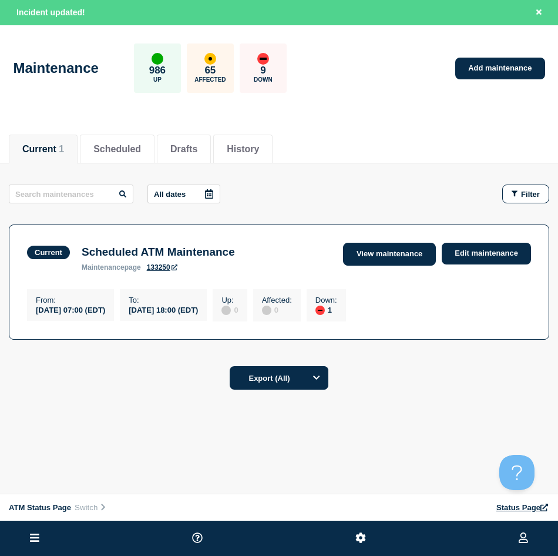
click at [420, 262] on link "View maintenance" at bounding box center [389, 254] width 93 height 23
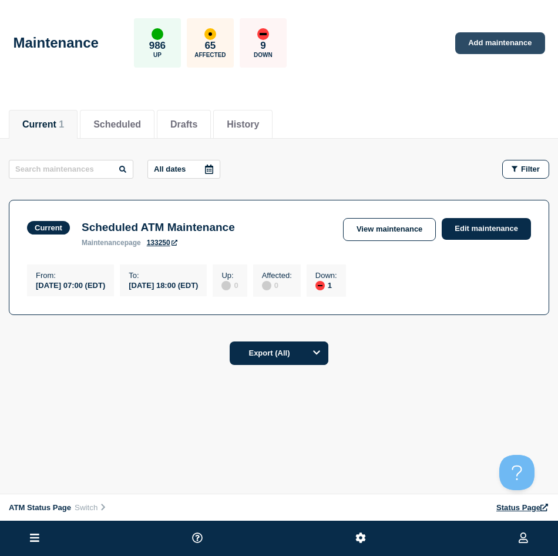
click at [497, 43] on link "Add maintenance" at bounding box center [500, 43] width 89 height 22
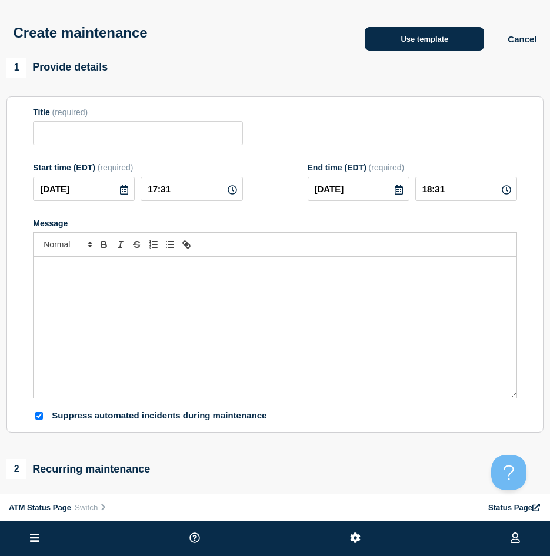
click at [397, 43] on button "Use template" at bounding box center [423, 39] width 119 height 24
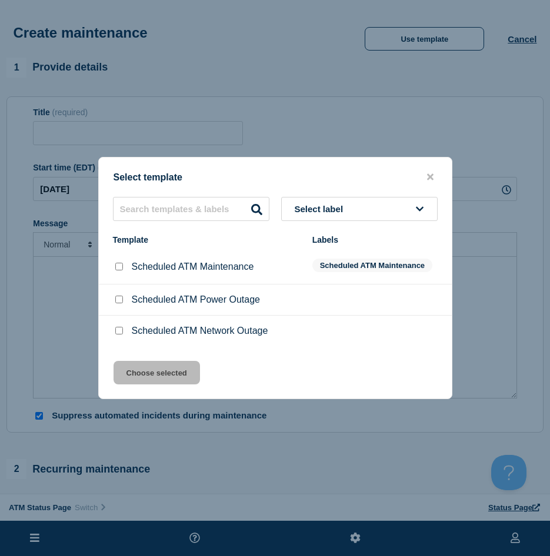
click at [117, 266] on input "Scheduled ATM Maintenance checkbox" at bounding box center [119, 267] width 8 height 8
click at [140, 366] on button "Choose selected" at bounding box center [156, 373] width 86 height 24
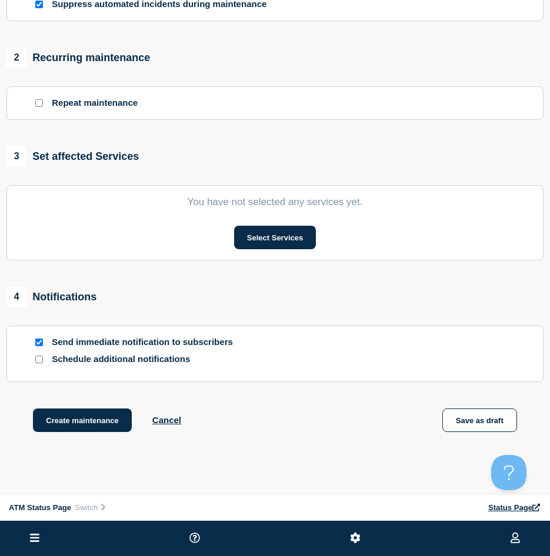
scroll to position [294, 0]
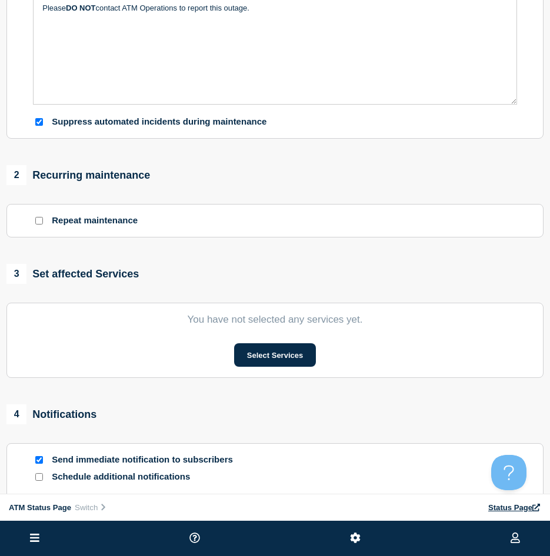
click at [39, 224] on input "Repeat maintenance" at bounding box center [39, 221] width 8 height 8
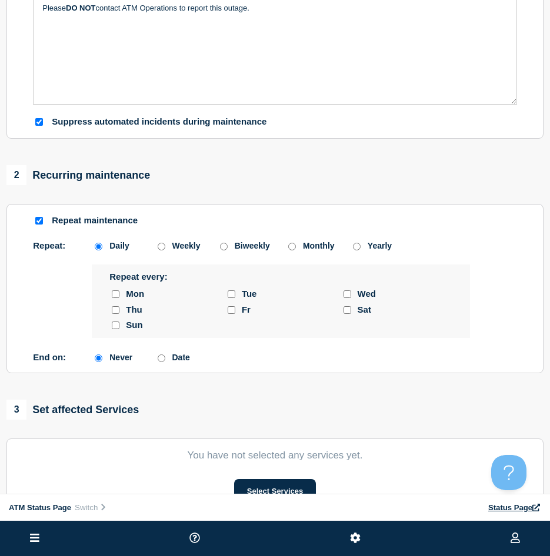
click at [165, 359] on input "Date" at bounding box center [162, 358] width 8 height 8
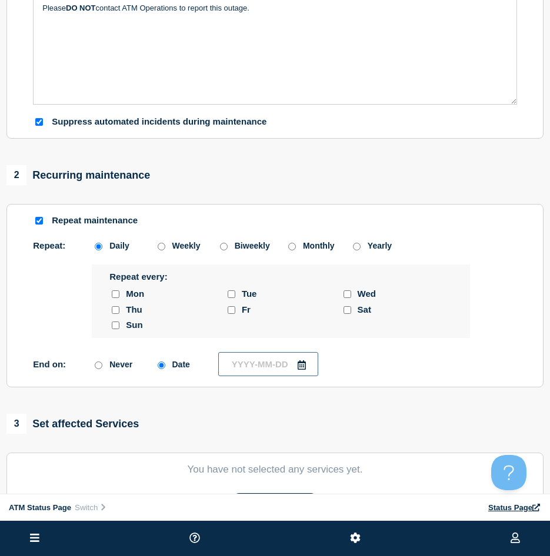
click at [296, 368] on input "text" at bounding box center [268, 364] width 100 height 24
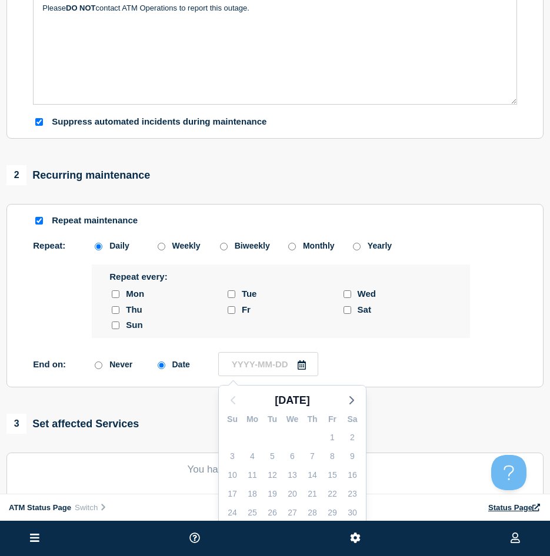
click at [300, 368] on icon at bounding box center [301, 364] width 9 height 9
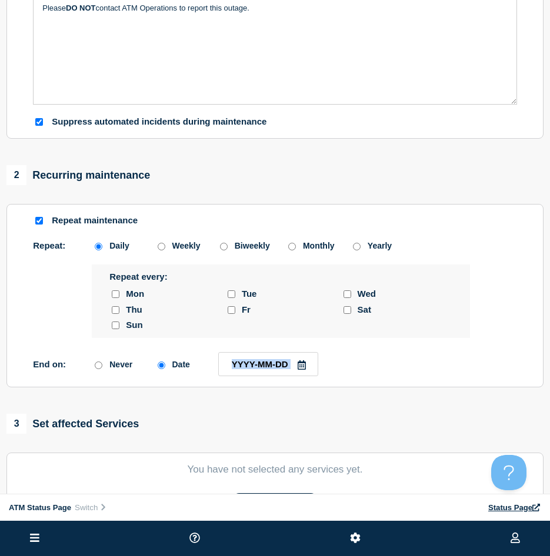
click at [304, 369] on icon at bounding box center [301, 364] width 9 height 9
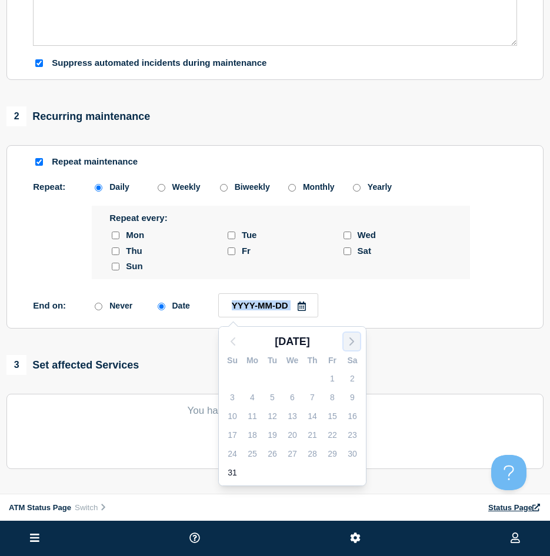
click at [351, 339] on icon "button" at bounding box center [351, 341] width 14 height 14
click at [255, 377] on div "1" at bounding box center [252, 378] width 16 height 16
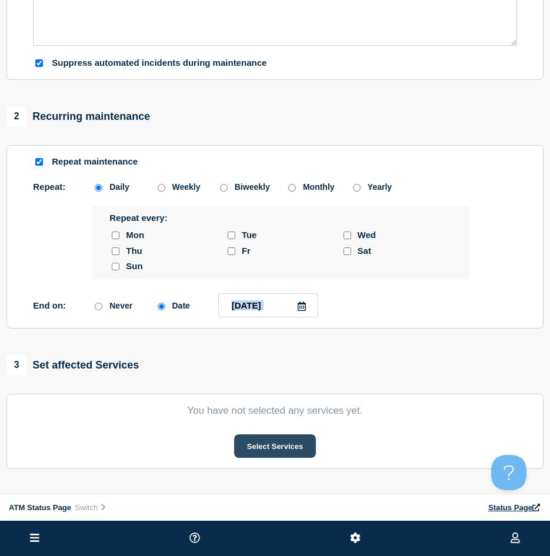
click at [270, 451] on button "Select Services" at bounding box center [275, 446] width 82 height 24
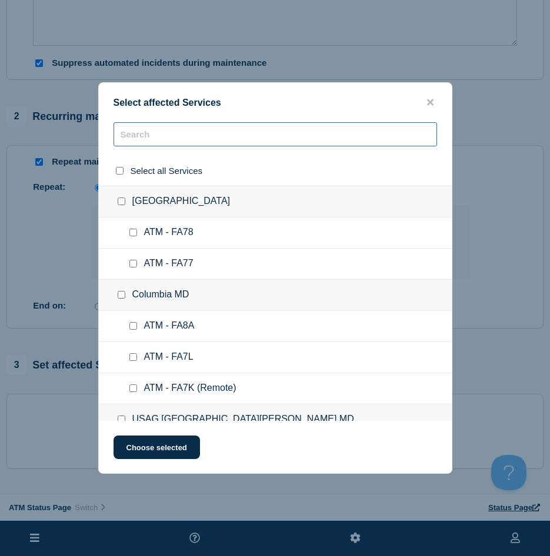
click at [139, 142] on input "text" at bounding box center [274, 134] width 323 height 24
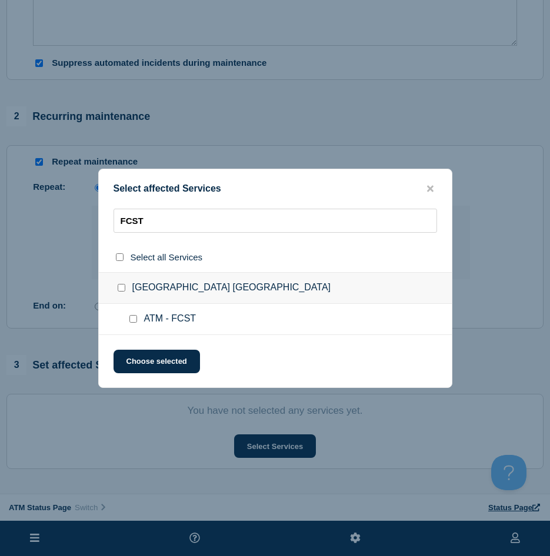
click at [132, 318] on input "ATM - FCST checkbox" at bounding box center [133, 319] width 8 height 8
click at [135, 359] on button "Choose selected" at bounding box center [156, 362] width 86 height 24
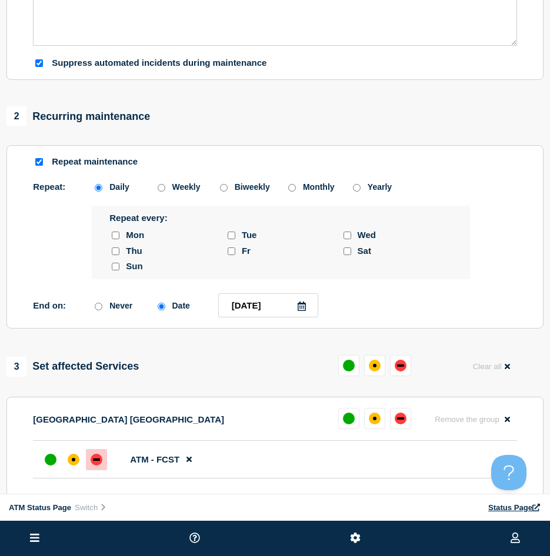
click at [95, 453] on div at bounding box center [96, 459] width 21 height 21
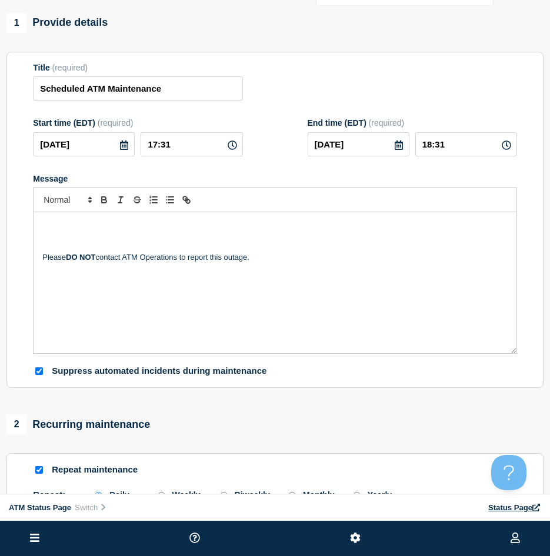
scroll to position [221, 0]
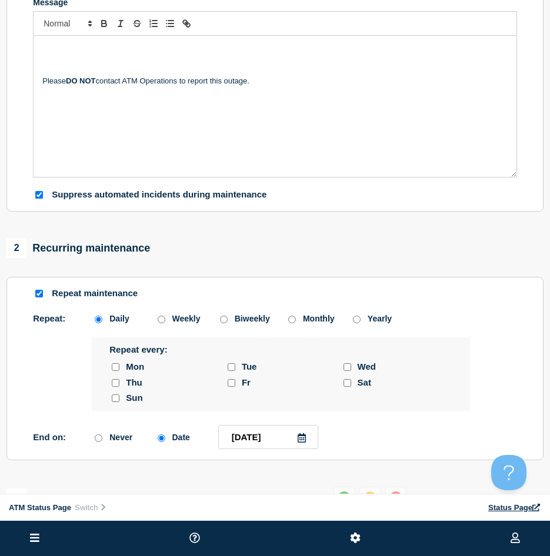
click at [36, 293] on input "Repeat maintenance" at bounding box center [39, 294] width 8 height 8
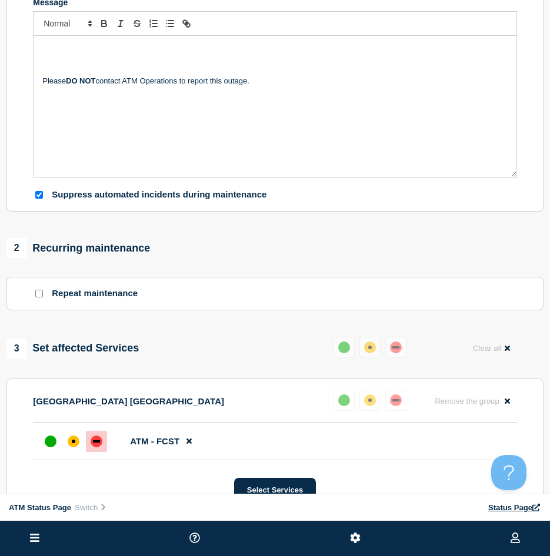
scroll to position [45, 0]
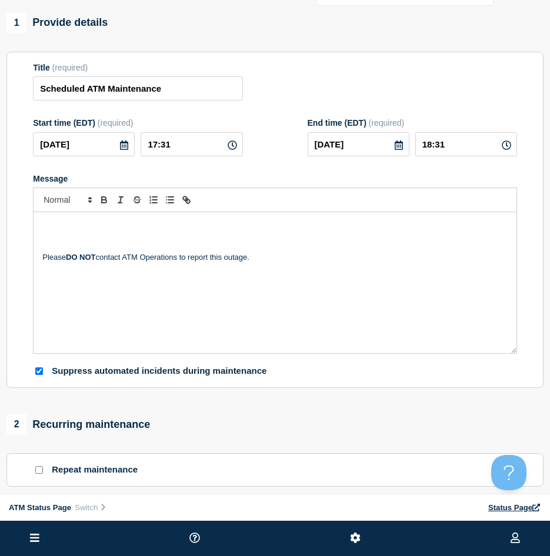
click at [124, 149] on icon at bounding box center [123, 144] width 9 height 9
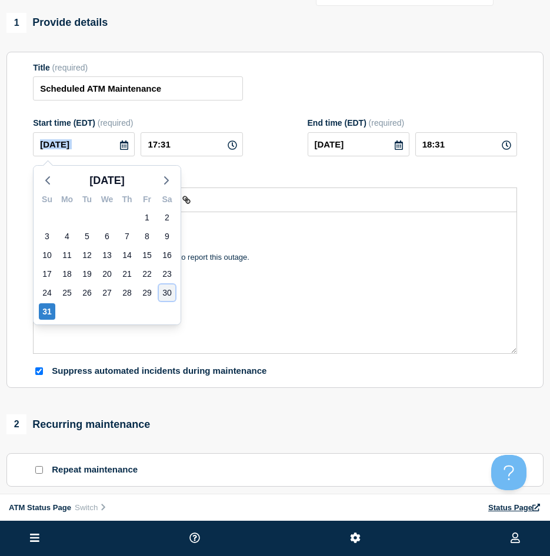
click at [162, 294] on div "30" at bounding box center [167, 292] width 16 height 16
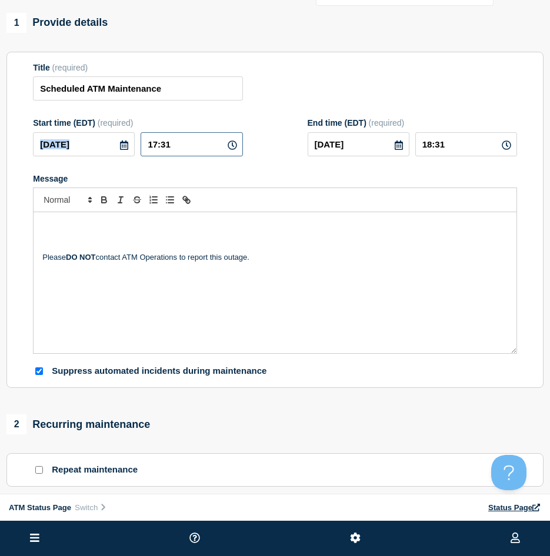
click at [183, 148] on input "17:31" at bounding box center [191, 144] width 102 height 24
click at [399, 146] on icon at bounding box center [398, 144] width 8 height 9
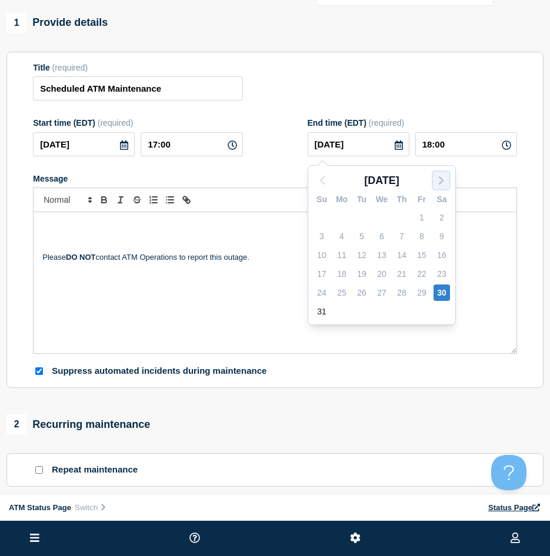
click at [437, 176] on icon "button" at bounding box center [441, 180] width 14 height 14
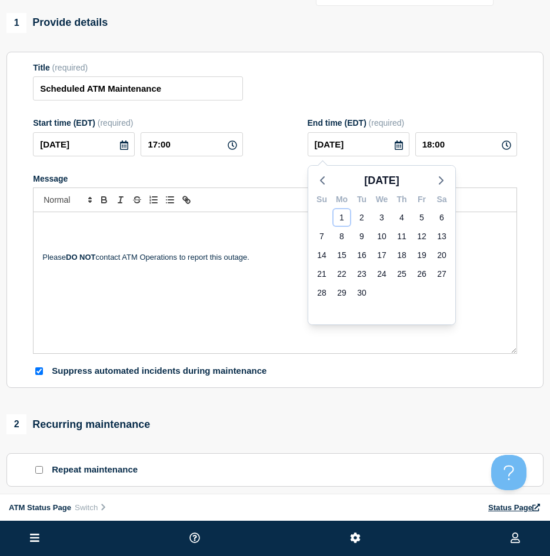
click at [340, 215] on div "1" at bounding box center [341, 217] width 16 height 16
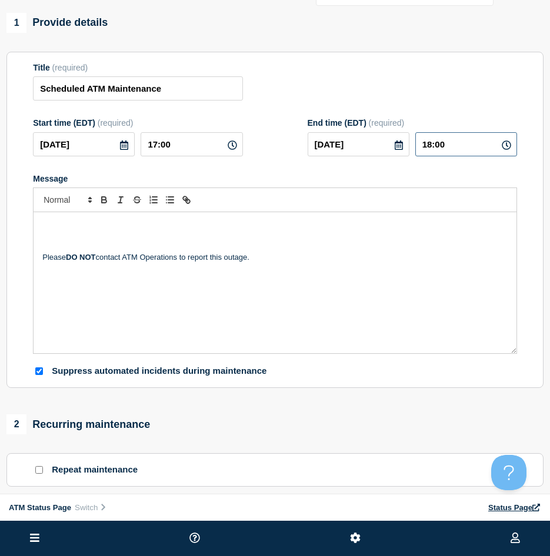
click at [430, 146] on input "18:00" at bounding box center [466, 144] width 102 height 24
click at [285, 152] on div "Start time (EDT) (required) [DATE] 17:00 End time (EDT) (required) [DATE] 12:00" at bounding box center [275, 137] width 484 height 38
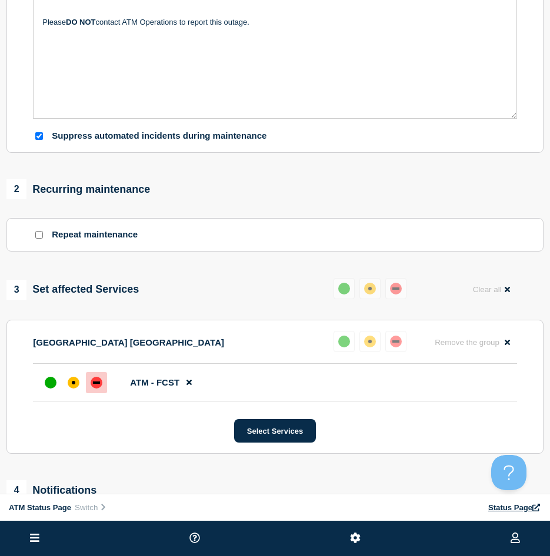
scroll to position [456, 0]
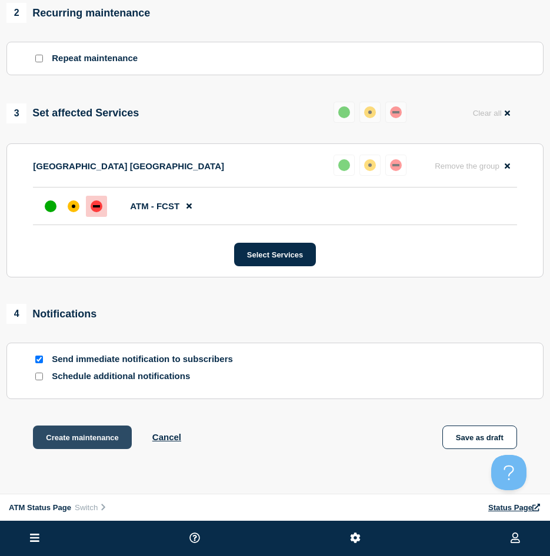
click at [72, 445] on button "Create maintenance" at bounding box center [82, 438] width 99 height 24
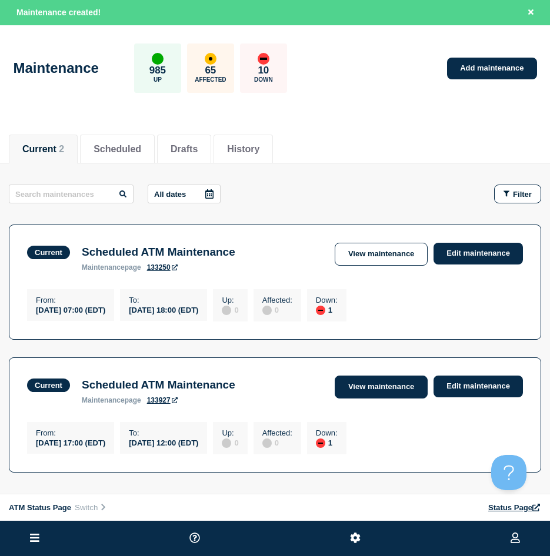
click at [361, 391] on link "View maintenance" at bounding box center [380, 387] width 93 height 23
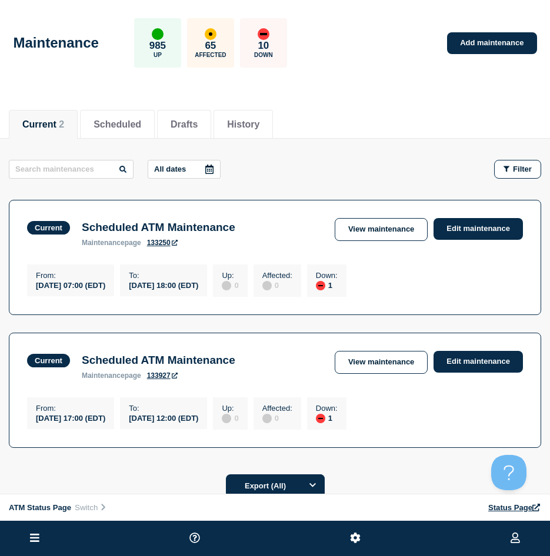
click at [39, 544] on button at bounding box center [34, 538] width 16 height 14
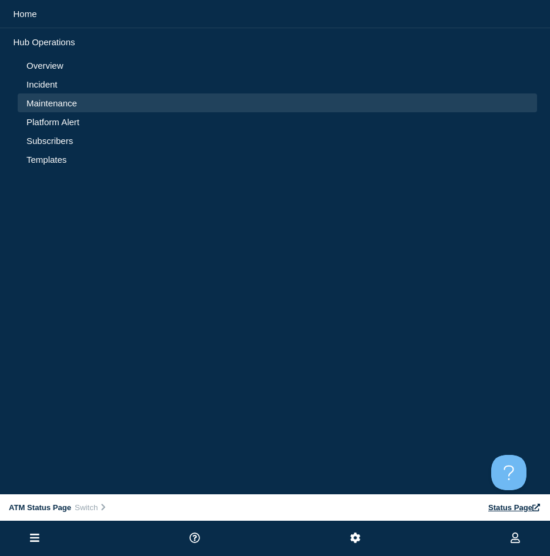
click at [34, 86] on link "Incident" at bounding box center [276, 84] width 501 height 10
